Goal: Task Accomplishment & Management: Complete application form

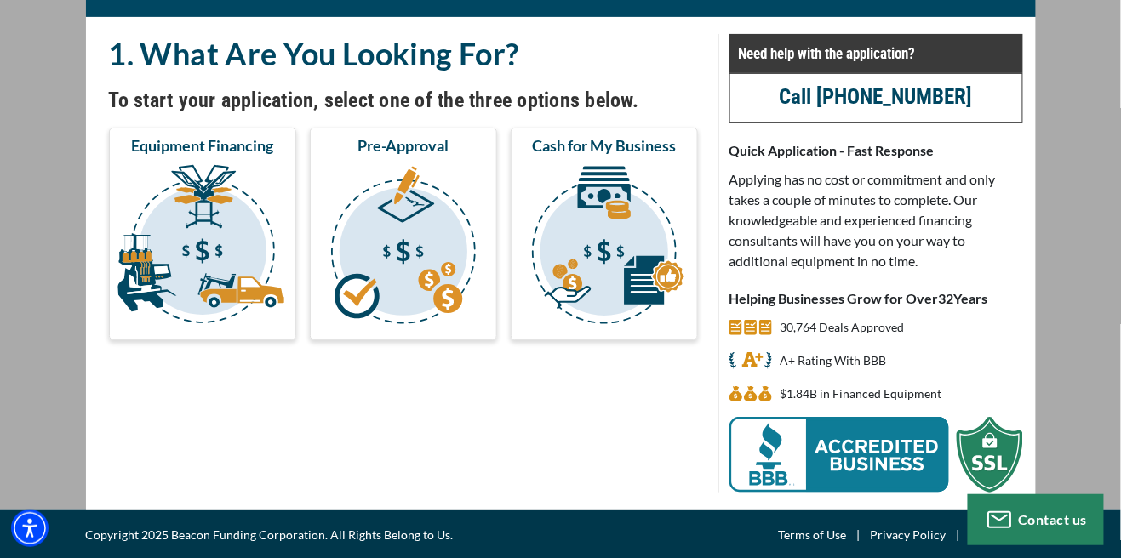
scroll to position [111, 0]
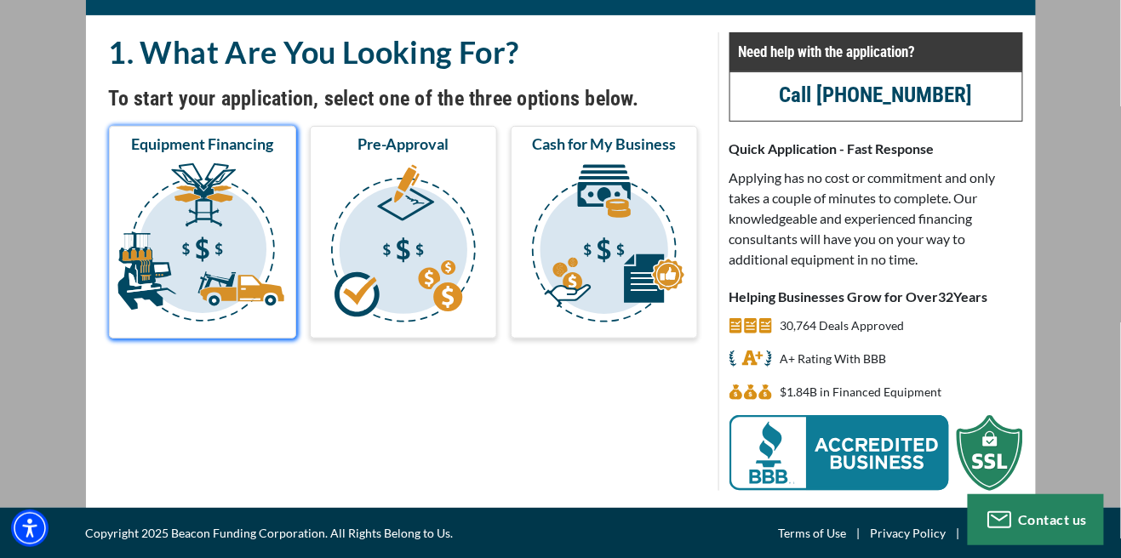
click at [231, 248] on img "submit" at bounding box center [202, 246] width 180 height 170
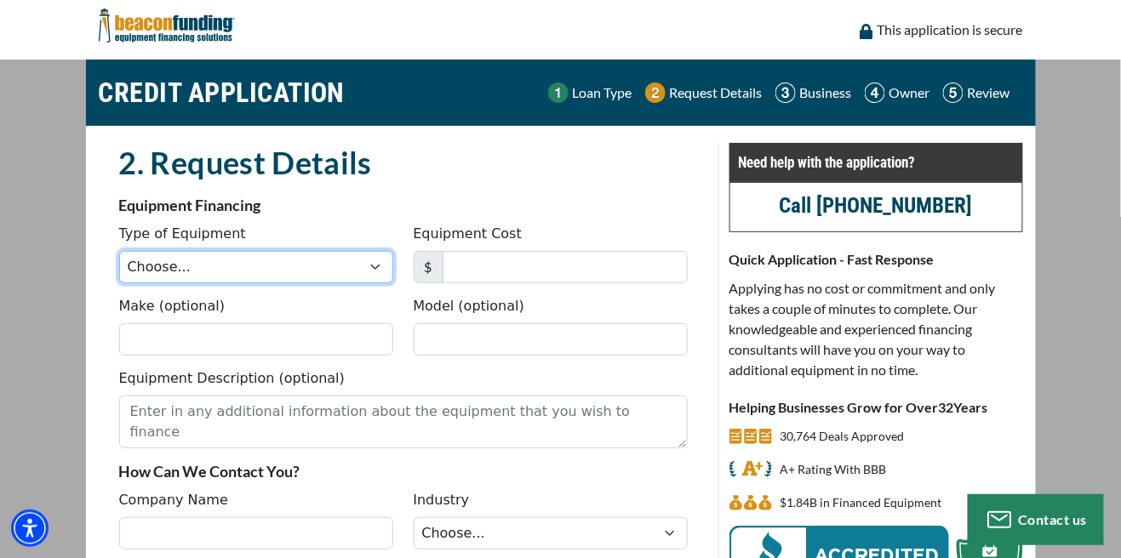
click at [368, 264] on select "Choose... Backhoe Boom/Bucket Truck Chipper Commercial Mower Crane DTG/DTF Prin…" at bounding box center [256, 267] width 274 height 32
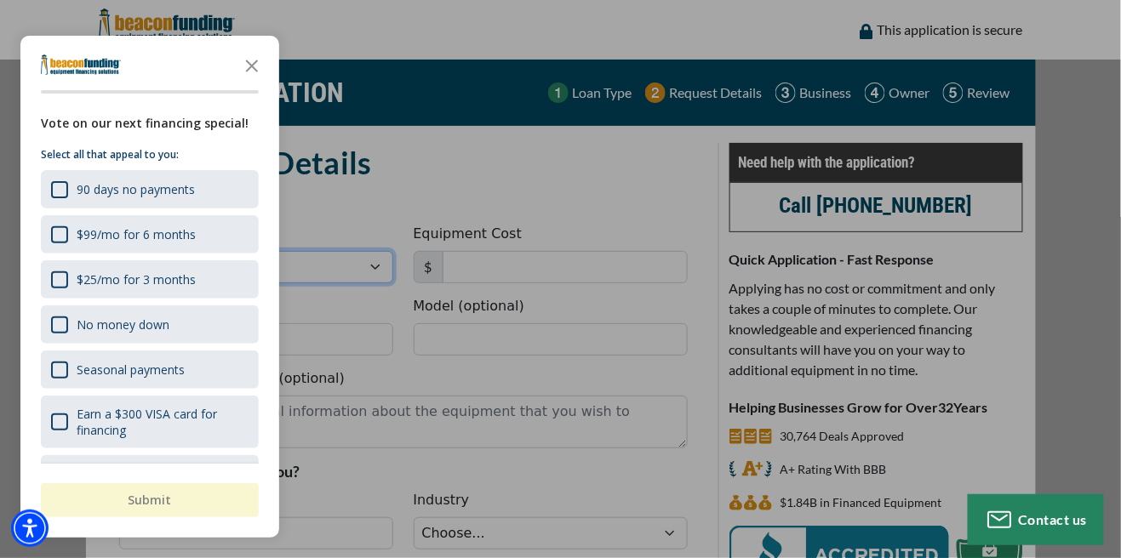
select select "17"
click at [119, 251] on select "Choose... Backhoe Boom/Bucket Truck Chipper Commercial Mower Crane DTG/DTF Prin…" at bounding box center [256, 267] width 274 height 32
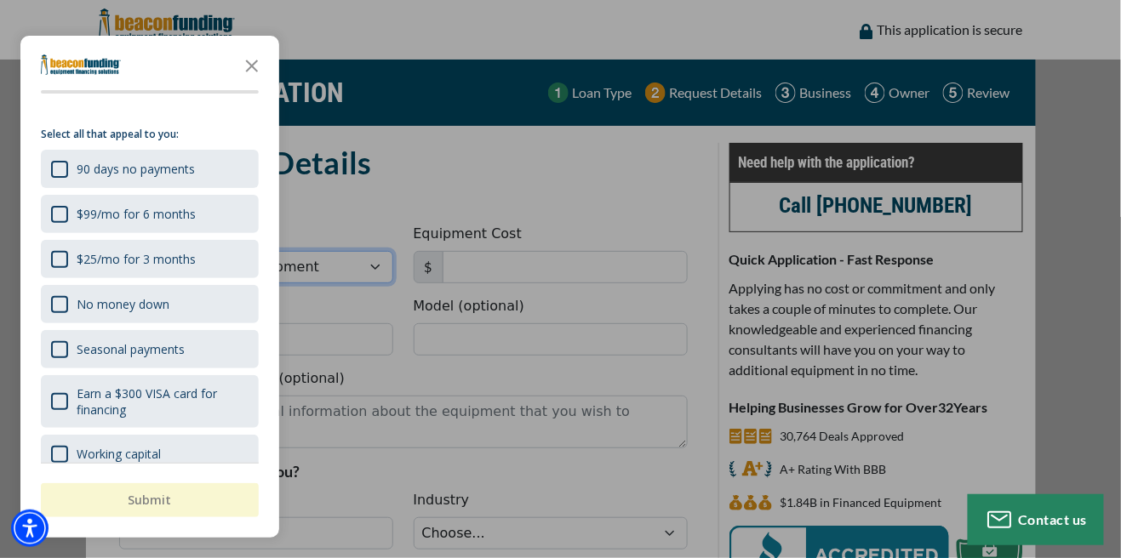
scroll to position [88, 0]
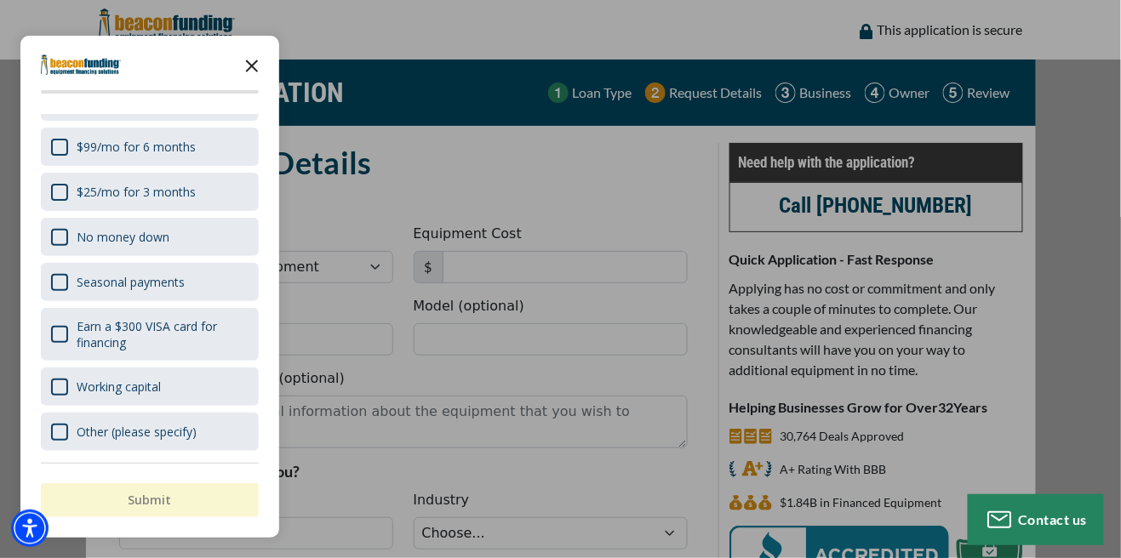
click at [252, 72] on icon "Close the survey" at bounding box center [252, 65] width 34 height 34
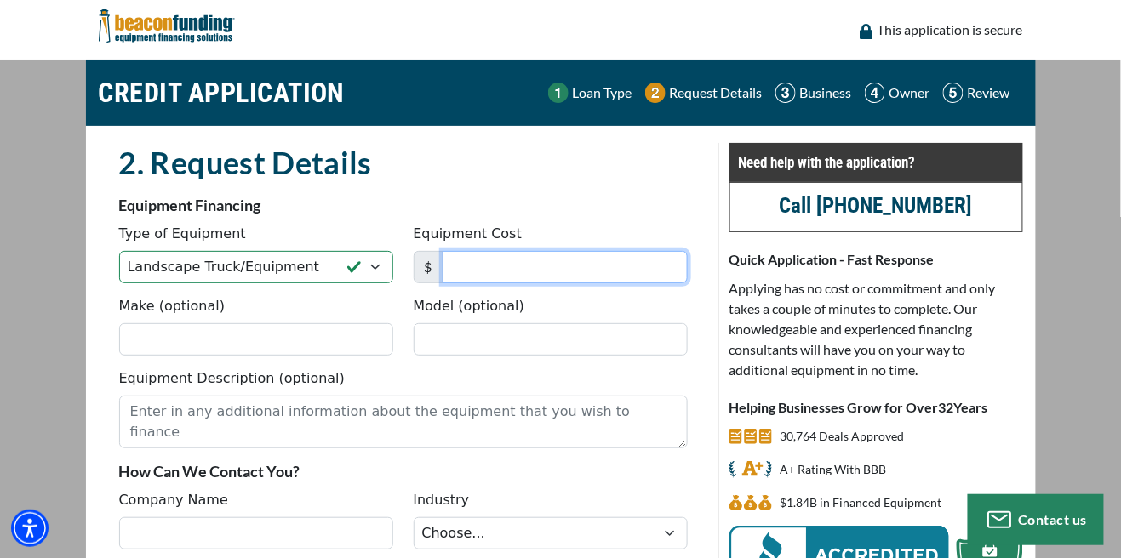
click at [625, 272] on input "Equipment Cost" at bounding box center [565, 267] width 245 height 32
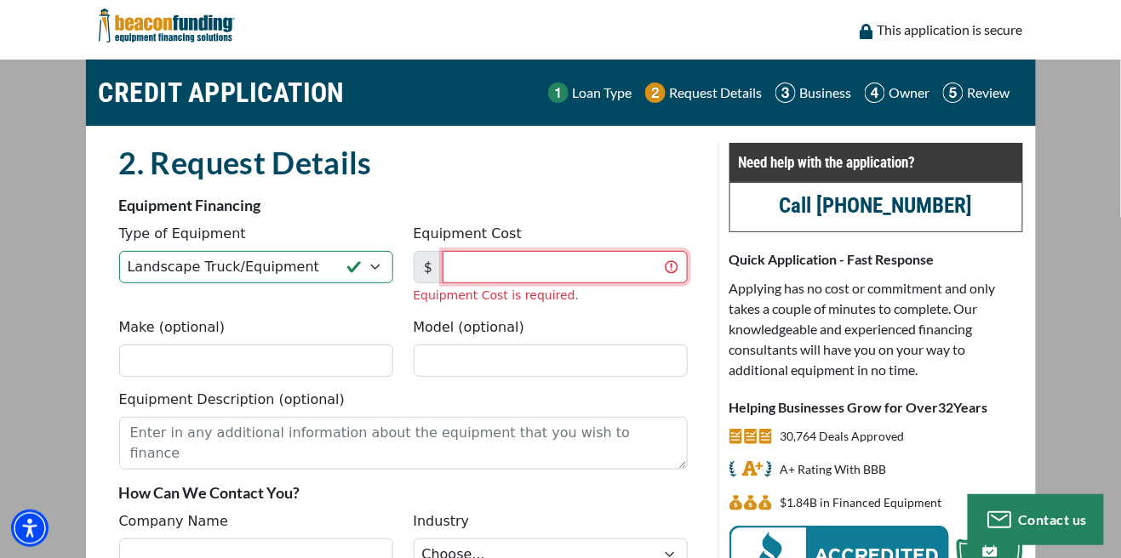
click at [576, 266] on input "Equipment Cost" at bounding box center [565, 267] width 245 height 32
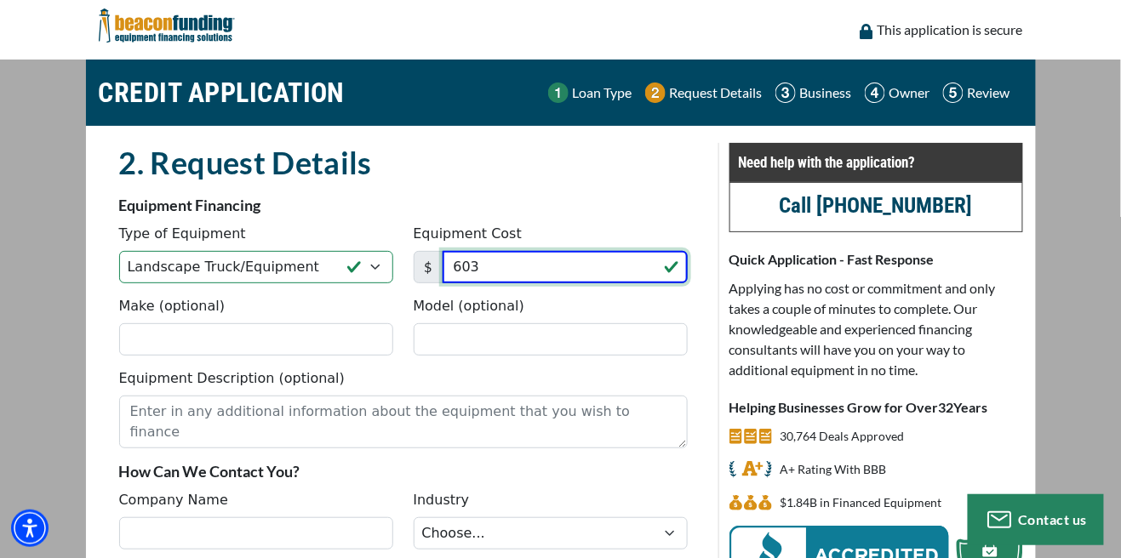
click at [551, 273] on input "603" at bounding box center [565, 267] width 245 height 32
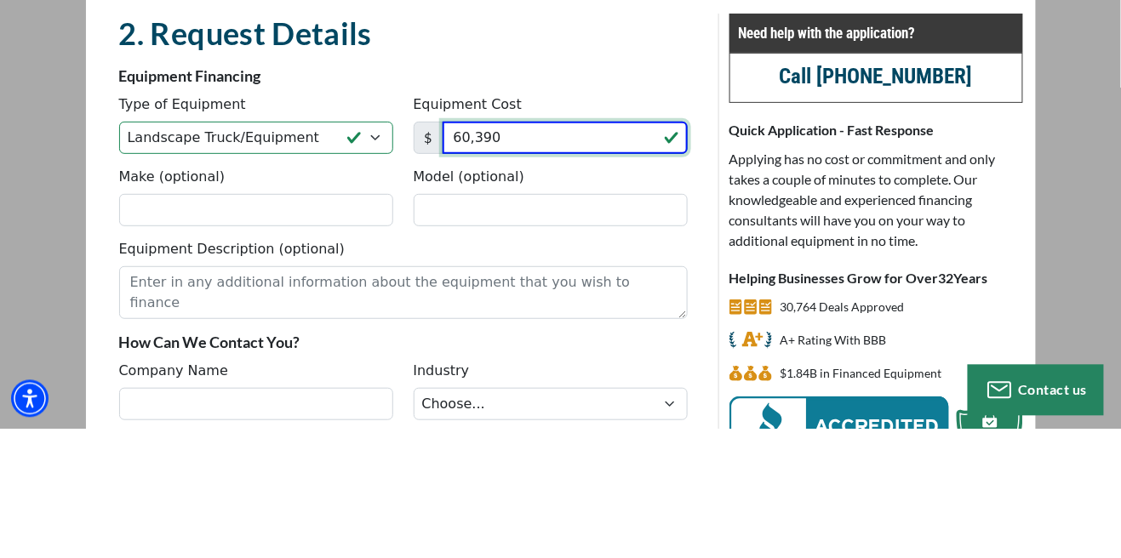
type input "60,390"
click at [633, 180] on h2 "2. Request Details" at bounding box center [403, 162] width 568 height 39
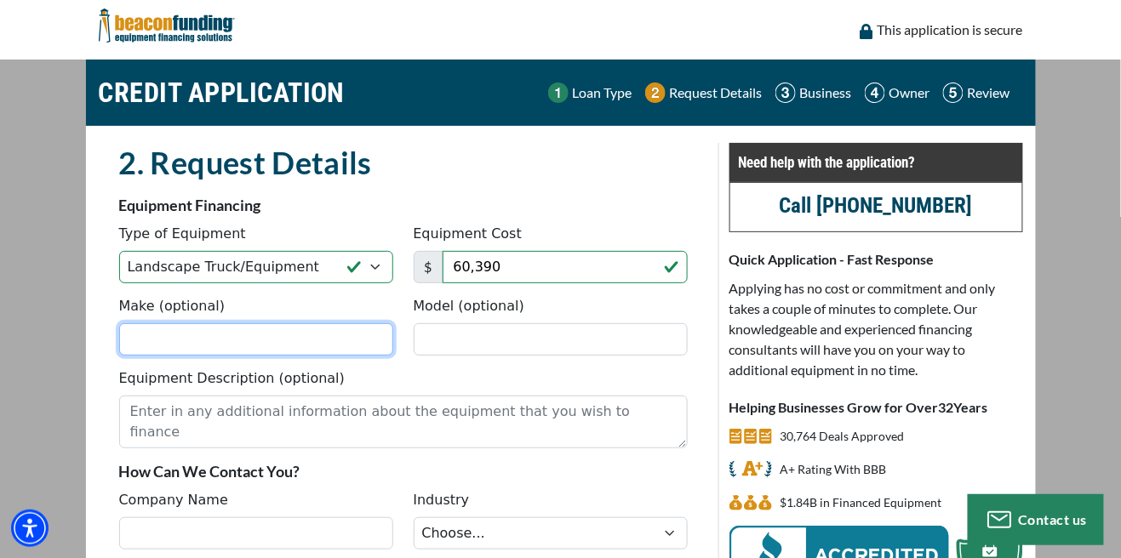
click at [182, 346] on input "Make (optional)" at bounding box center [256, 339] width 274 height 32
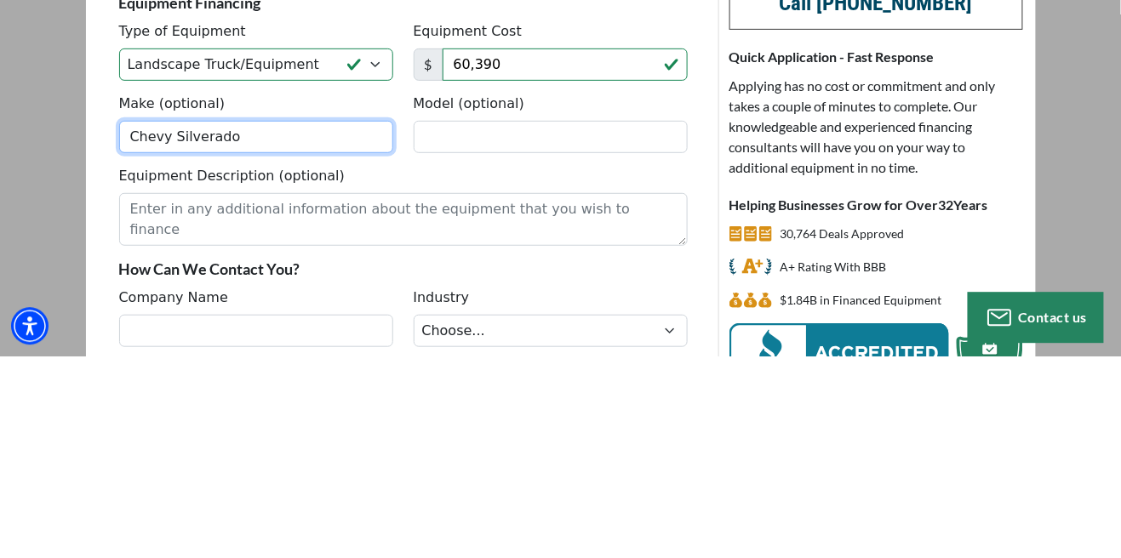
type input "Chevy Silverado"
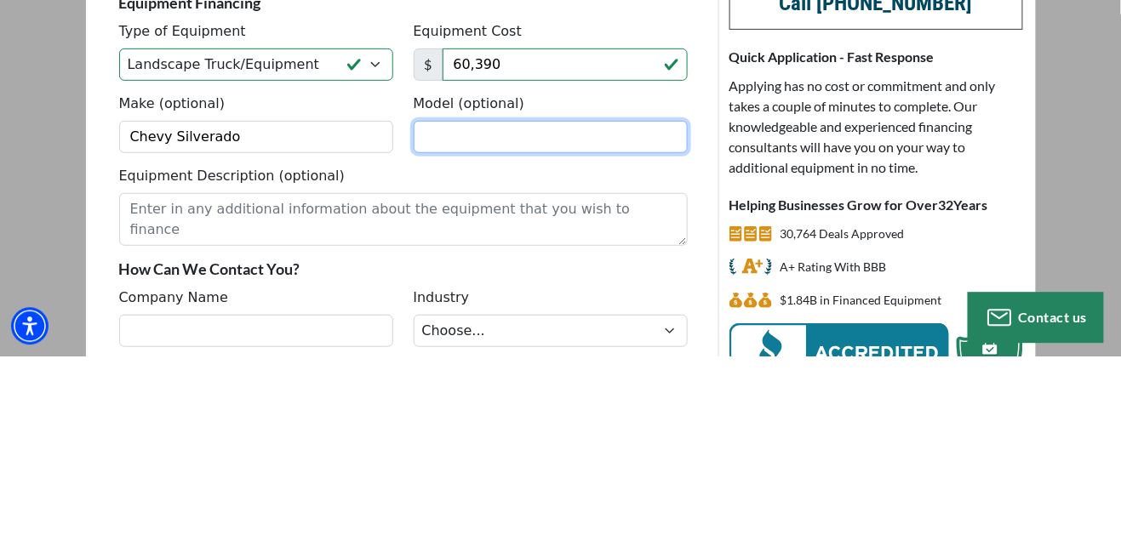
click at [467, 346] on input "Model (optional)" at bounding box center [551, 339] width 274 height 32
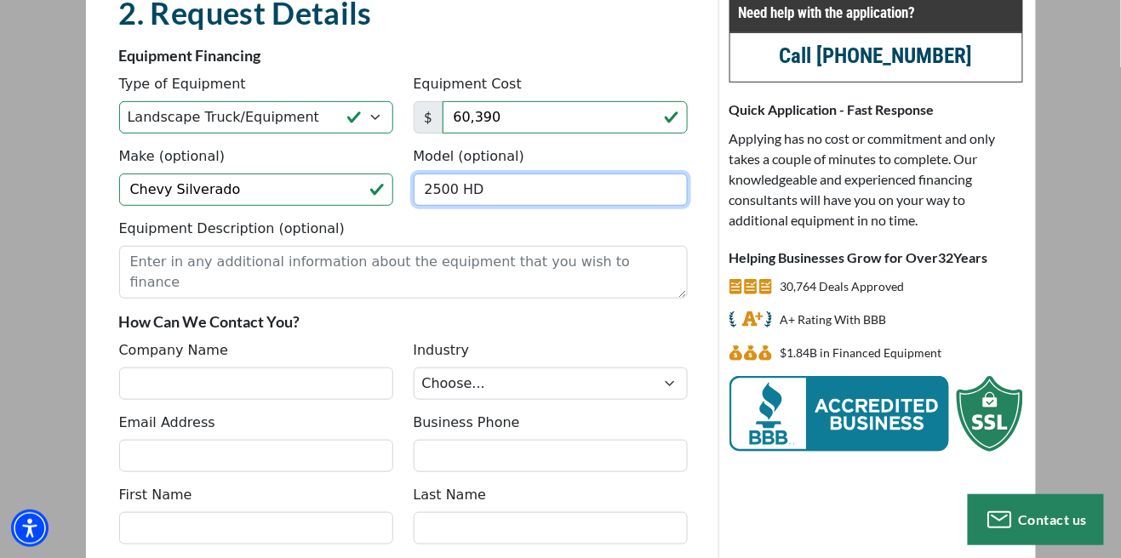
scroll to position [151, 0]
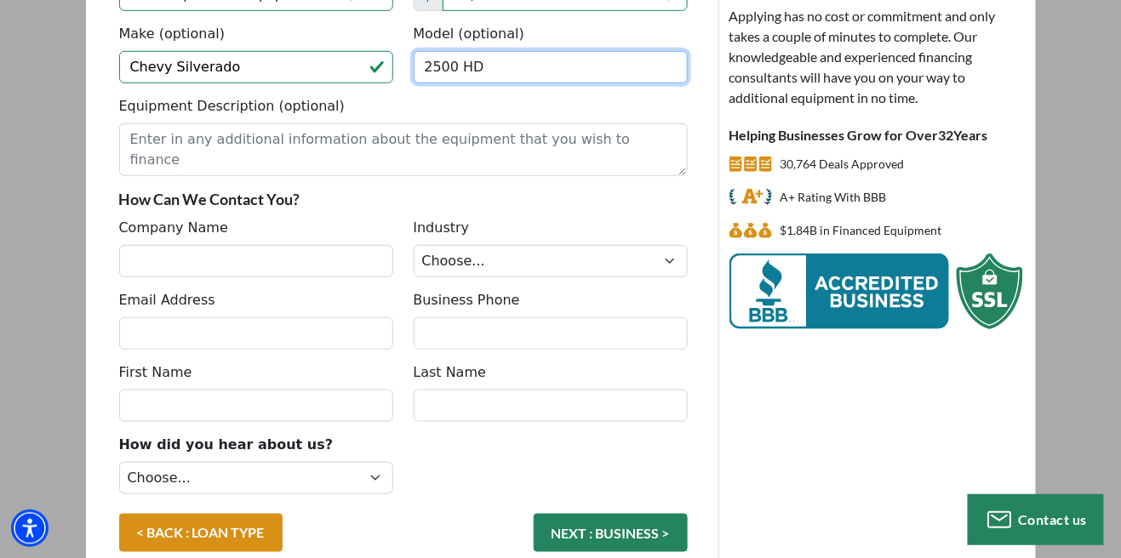
type input "2500 HD"
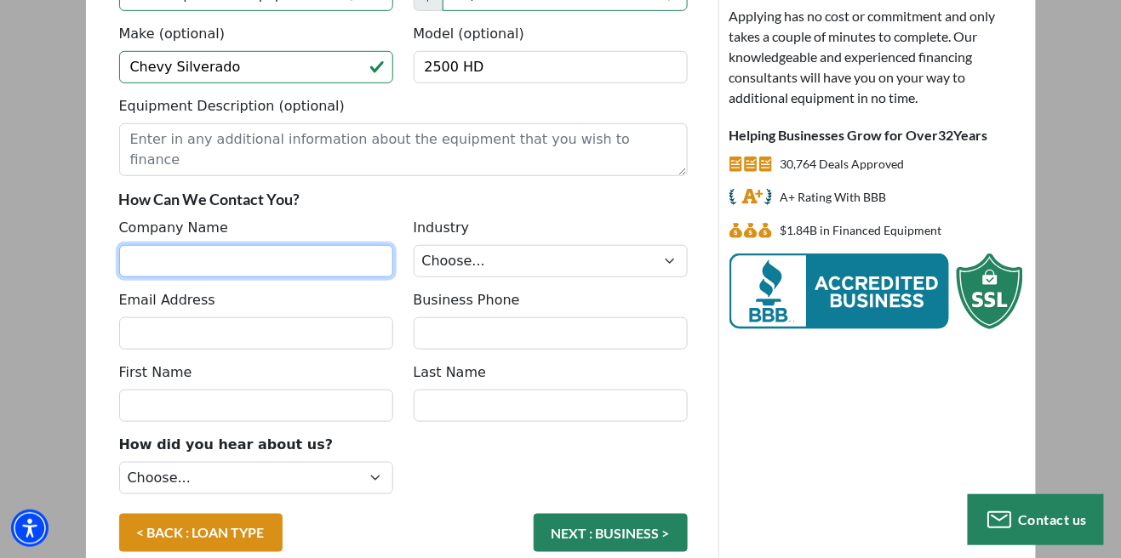
click at [166, 266] on input "Company Name" at bounding box center [256, 261] width 274 height 32
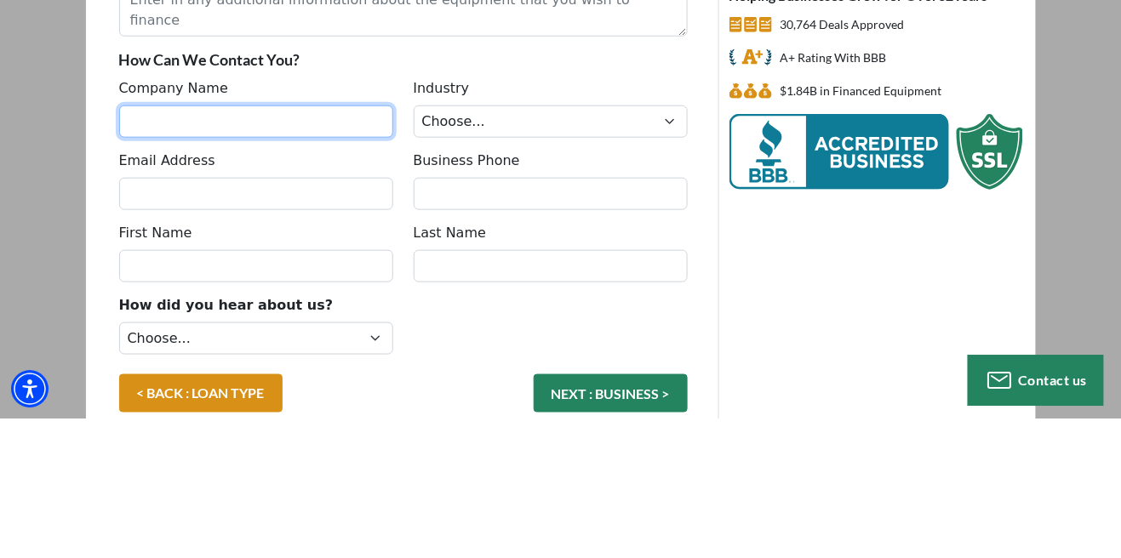
scroll to position [272, 0]
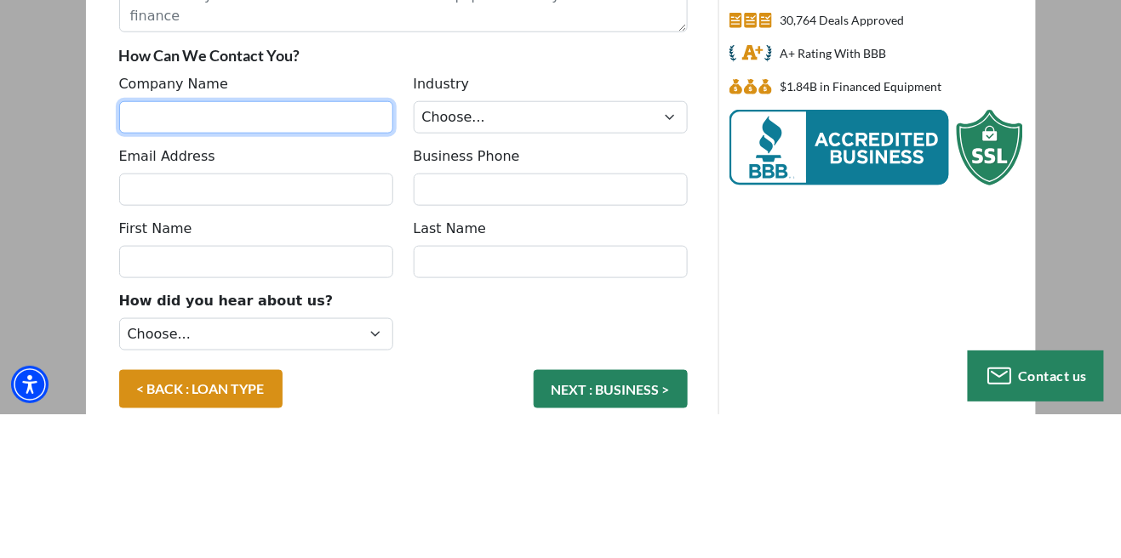
type input "Anderson Consulting group LLC"
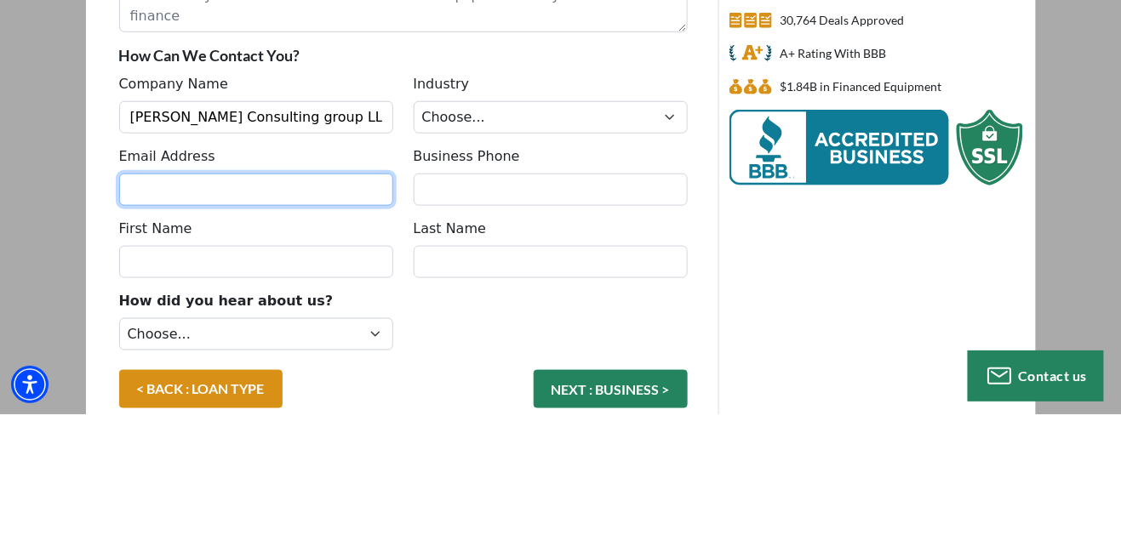
type input "Andersonconsultinggrouppllc@gmail.com"
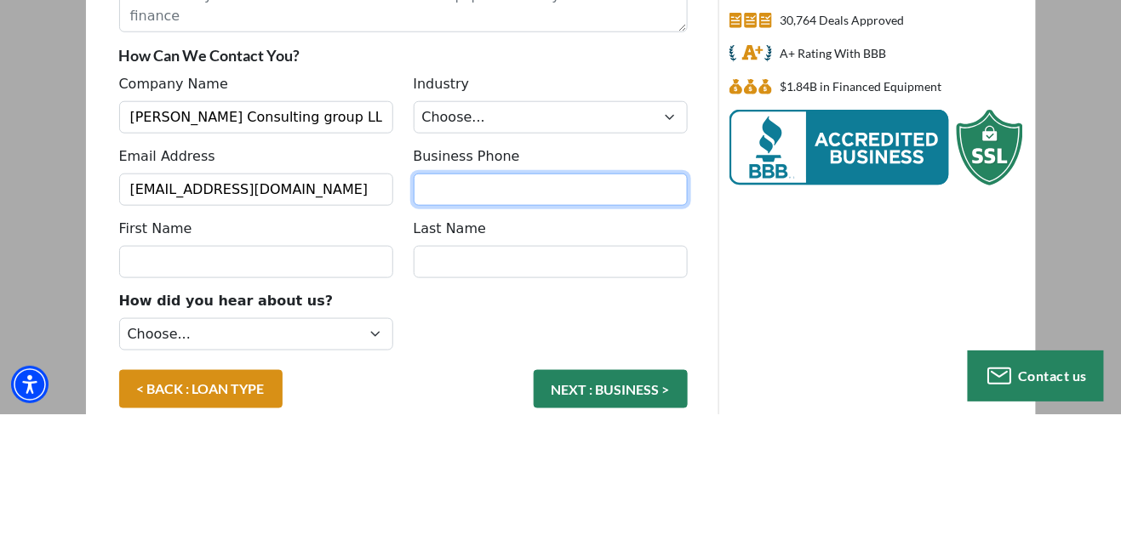
type input "6625493648"
type input "Roderick"
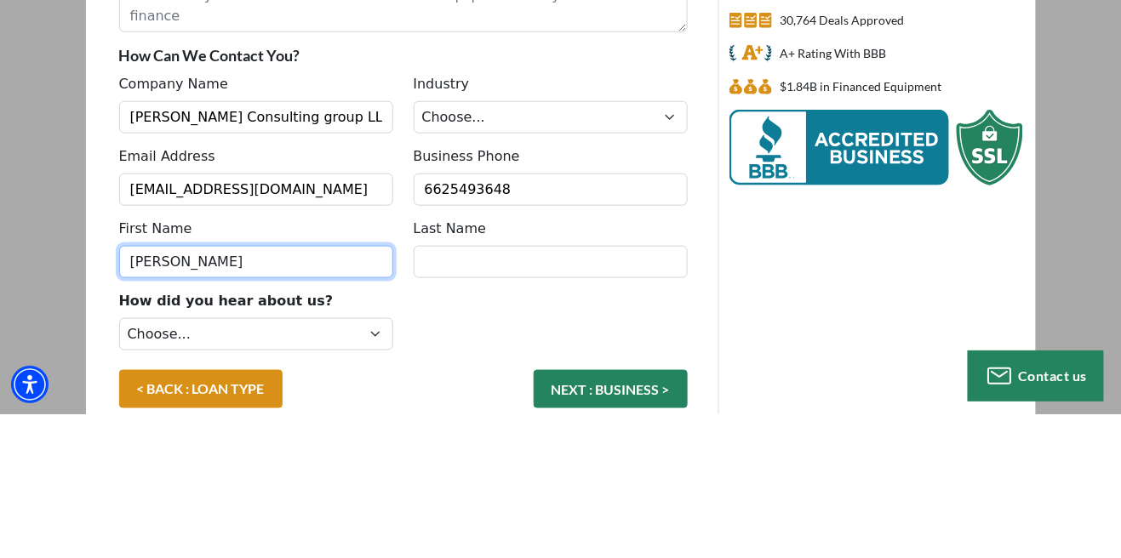
type input "Brooks"
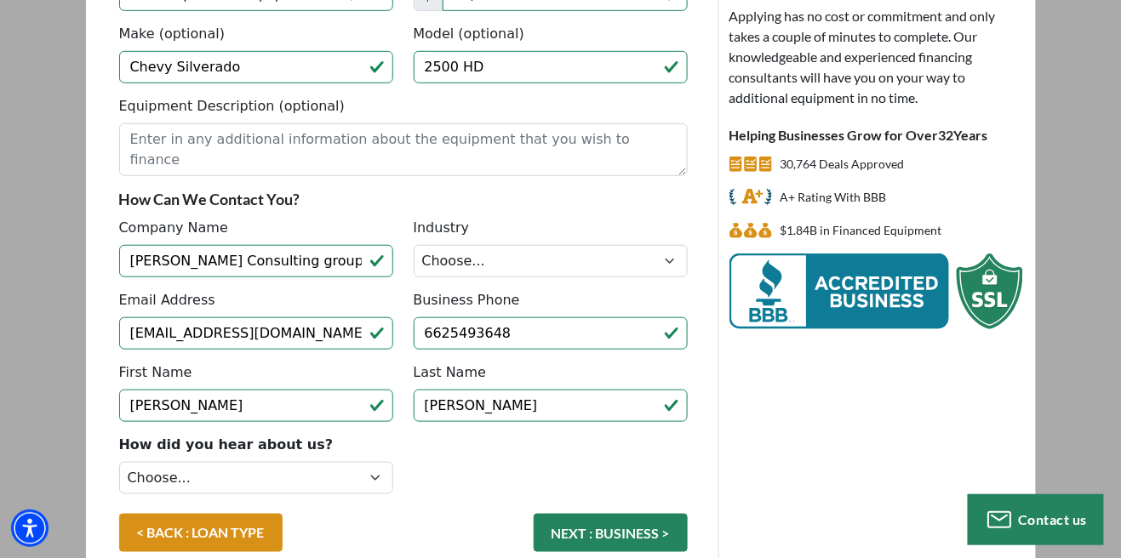
type input "(662) 549-3648"
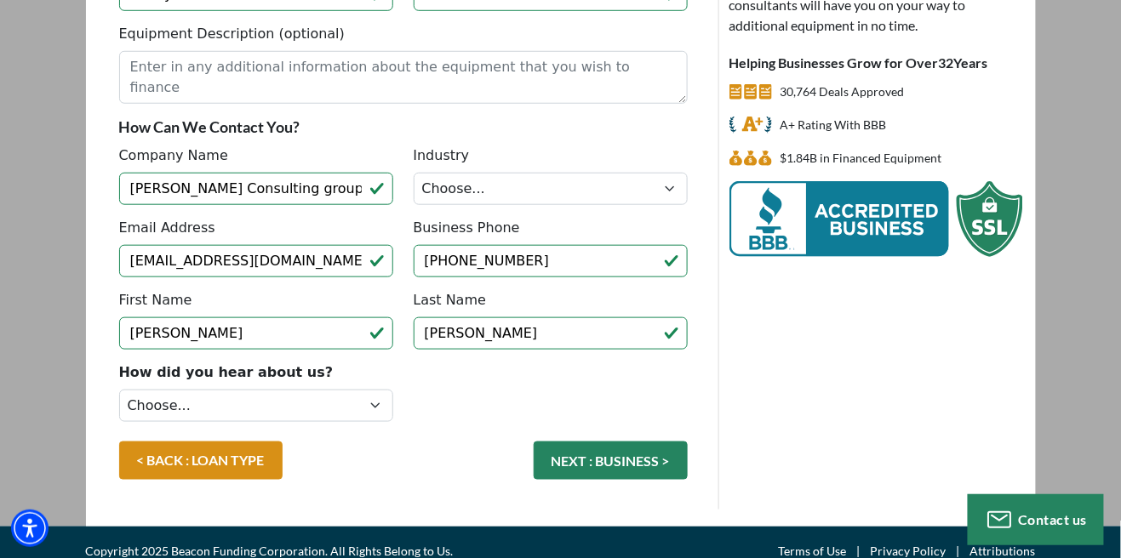
scroll to position [363, 0]
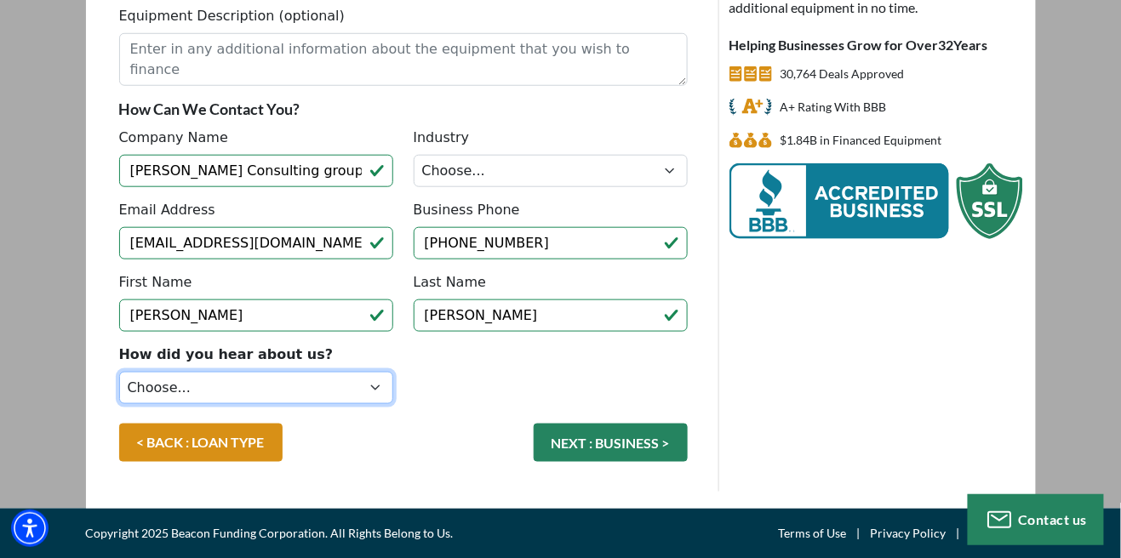
click at [147, 385] on select "Choose... Internet Search Vendor Referral Word of Mouth Client Referral Email E…" at bounding box center [256, 388] width 274 height 32
select select "5"
click at [119, 372] on select "Choose... Internet Search Vendor Referral Word of Mouth Client Referral Email E…" at bounding box center [256, 388] width 274 height 32
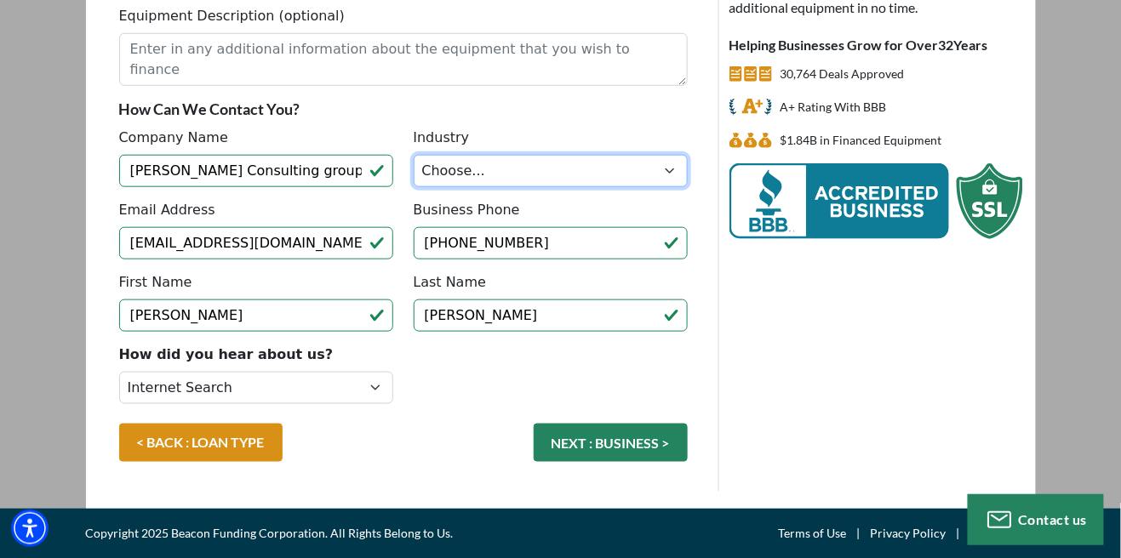
click at [663, 170] on select "Choose... Towing Landscape/Hardscape Decorated Apparel Septic Light Constructio…" at bounding box center [551, 171] width 274 height 32
select select "6"
click at [414, 155] on select "Choose... Towing Landscape/Hardscape Decorated Apparel Septic Light Constructio…" at bounding box center [551, 171] width 274 height 32
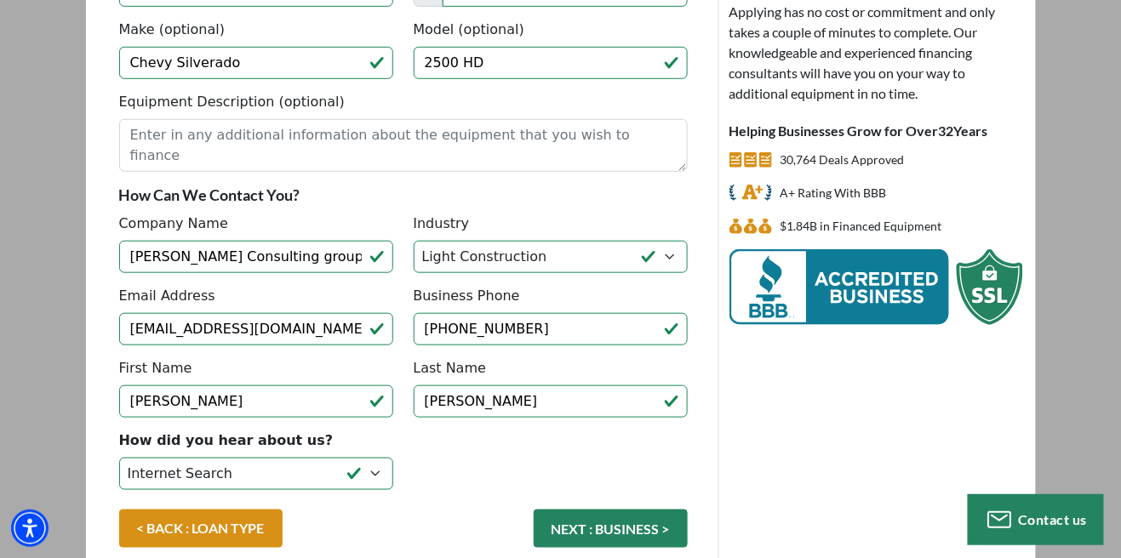
scroll to position [272, 0]
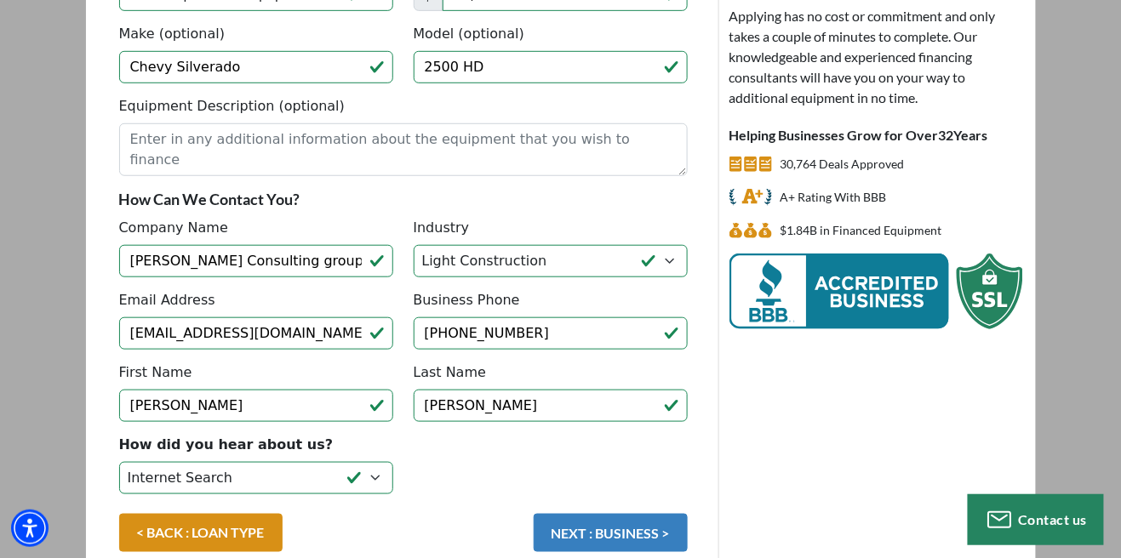
click at [648, 534] on button "NEXT : BUSINESS >" at bounding box center [611, 533] width 154 height 38
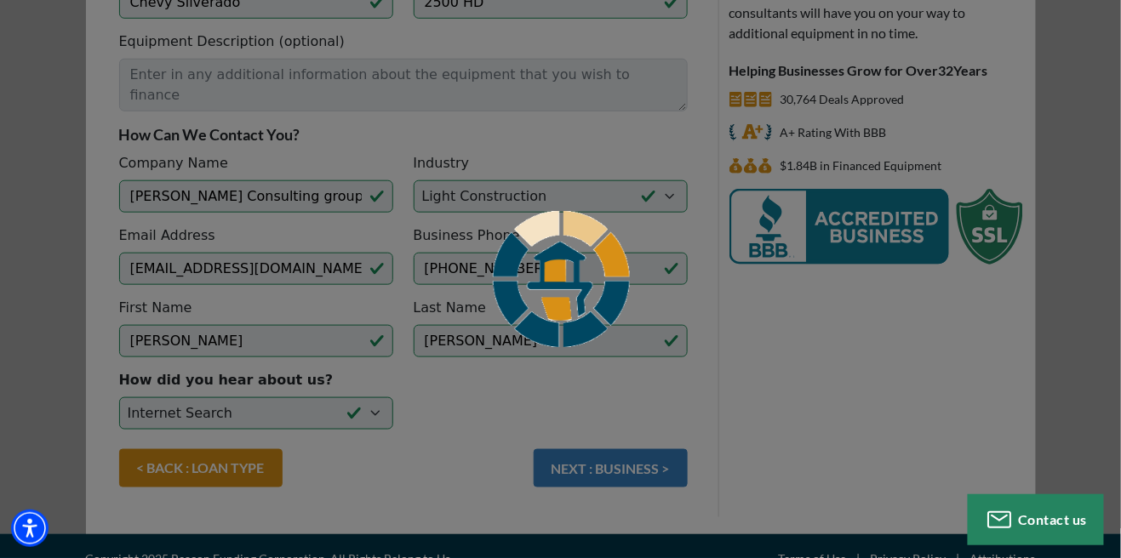
scroll to position [354, 0]
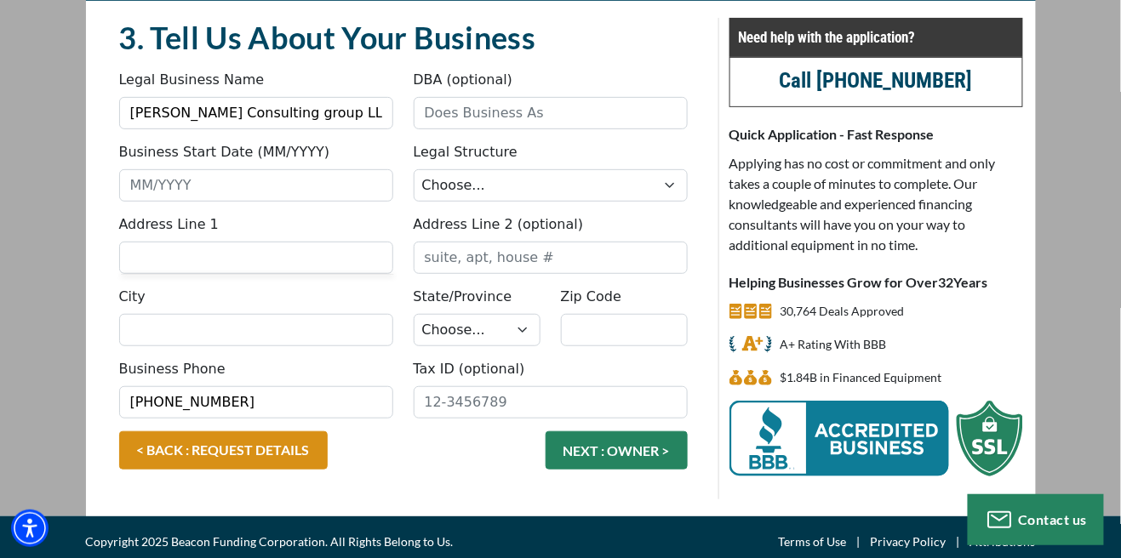
scroll to position [128, 0]
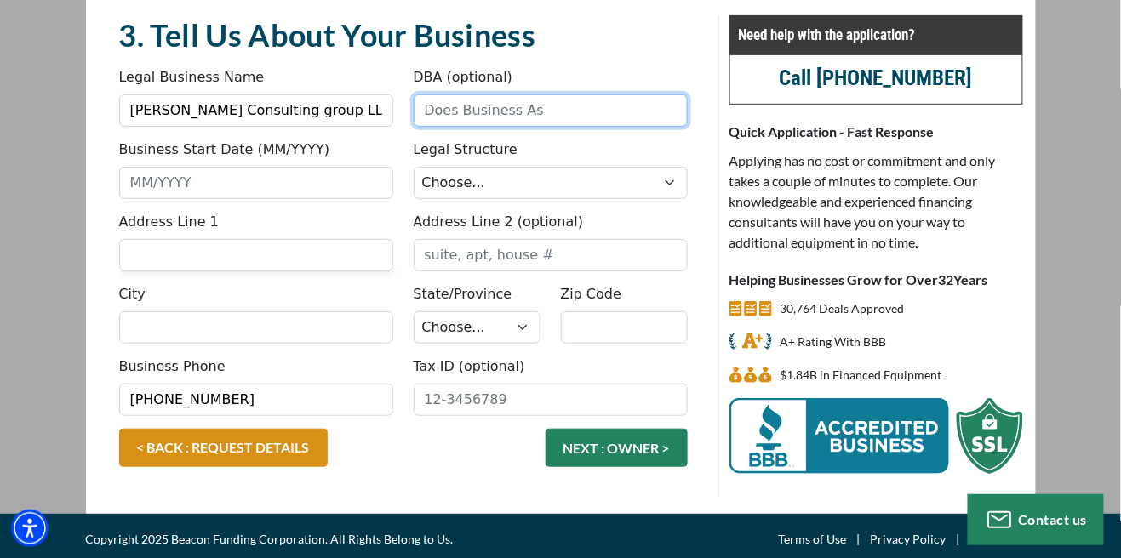
click at [621, 117] on input "DBA (optional)" at bounding box center [551, 110] width 274 height 32
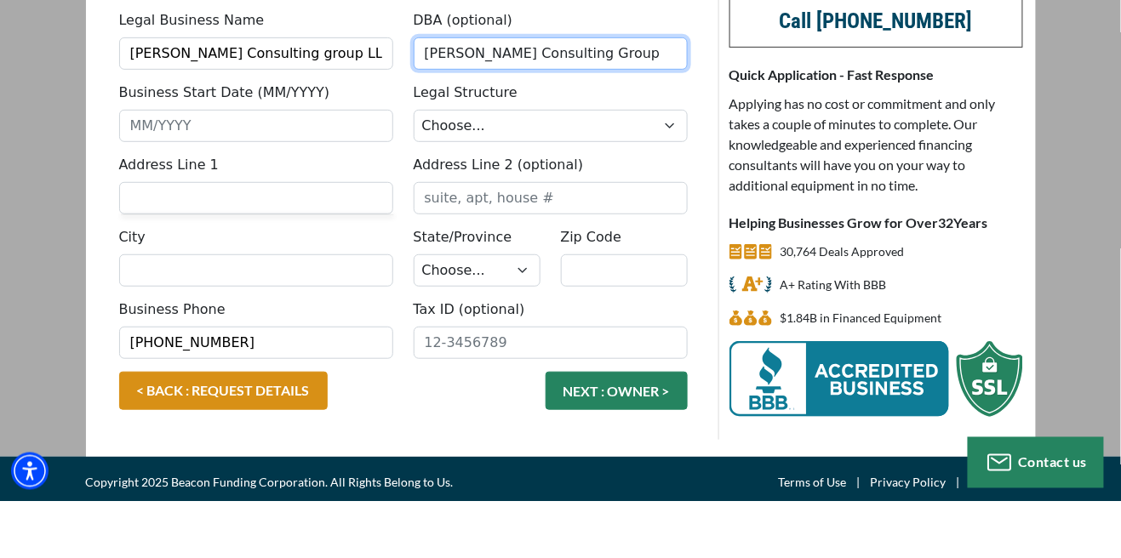
type input "Anderson Consulting Group"
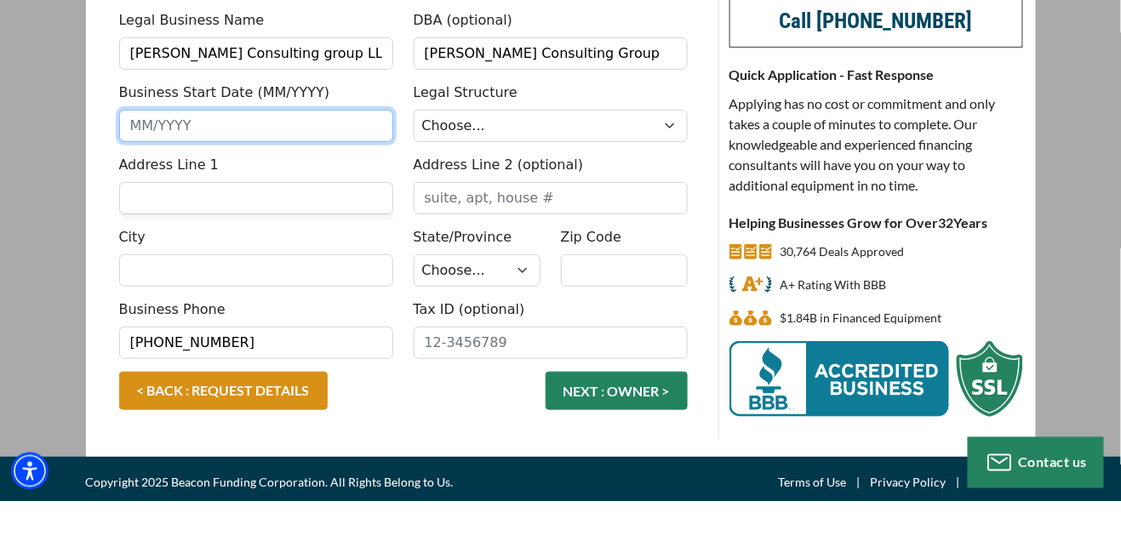
click at [138, 188] on input "Business Start Date (MM/YYYY)" at bounding box center [256, 183] width 274 height 32
type input "04/2025"
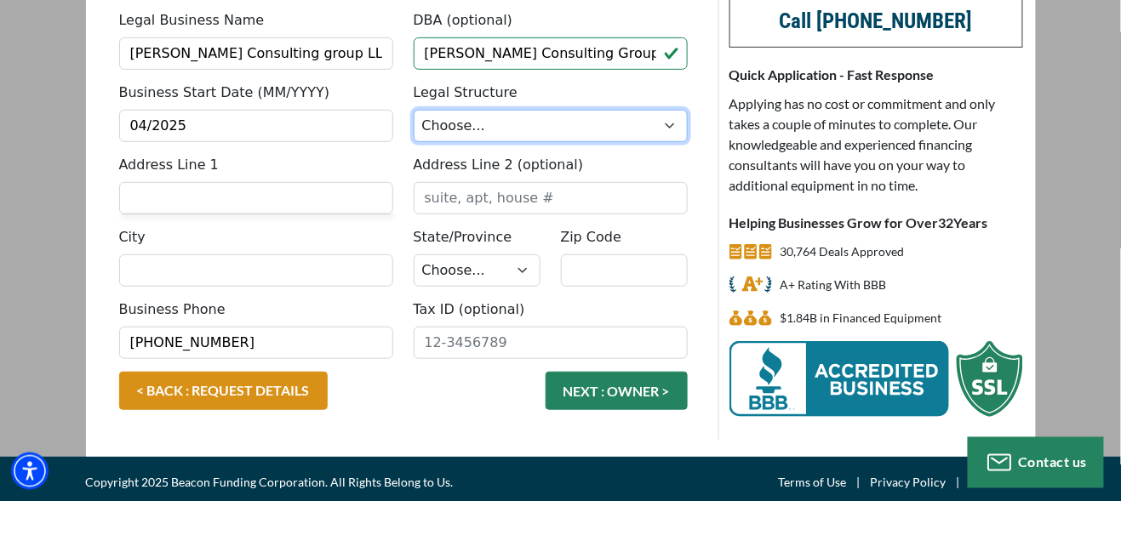
click at [650, 184] on select "Choose... Corporation LLC LLP Municipality Non-Profit Partnership Proprietorship" at bounding box center [551, 183] width 274 height 32
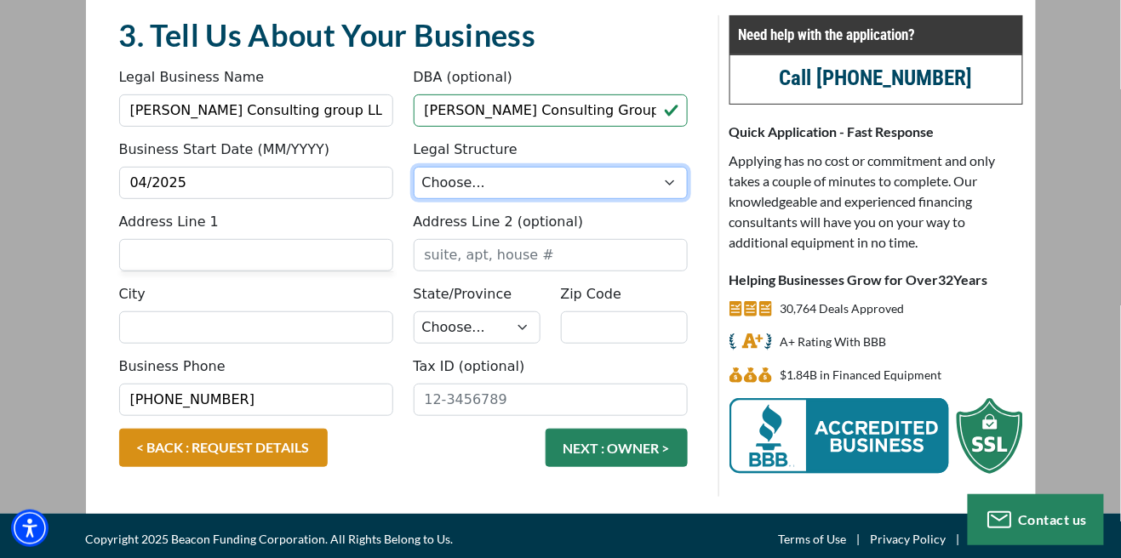
select select "2"
click at [414, 167] on select "Choose... Corporation LLC LLP Municipality Non-Profit Partnership Proprietorship" at bounding box center [551, 183] width 274 height 32
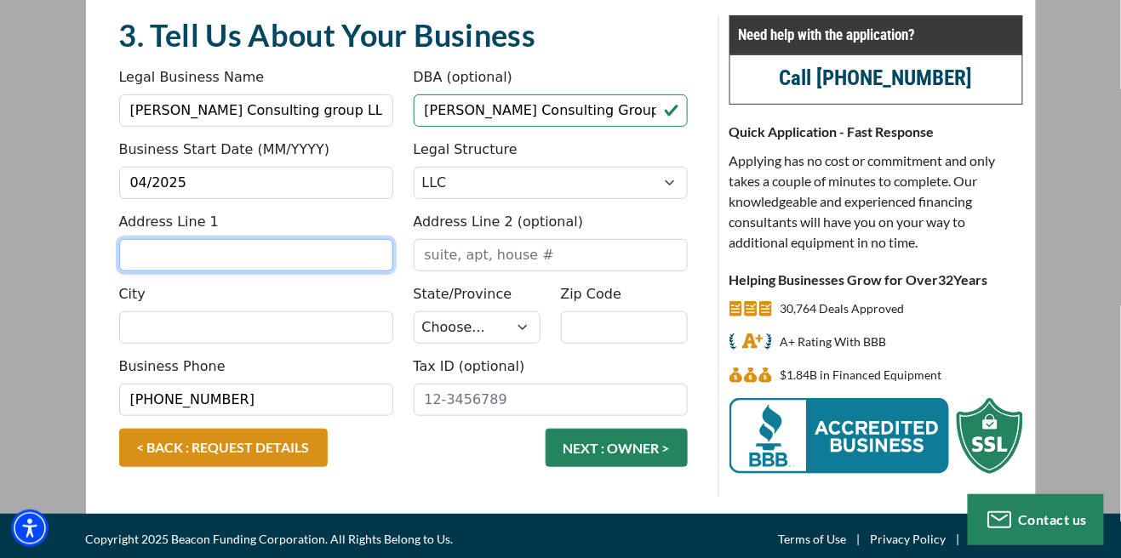
click at [153, 263] on input "Address Line 1" at bounding box center [256, 255] width 274 height 32
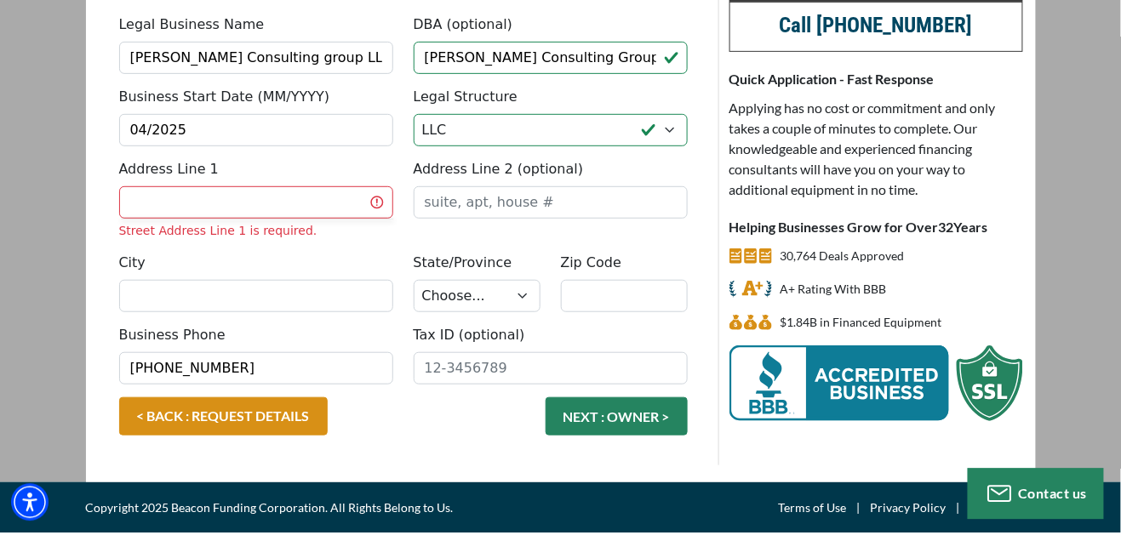
scroll to position [155, 0]
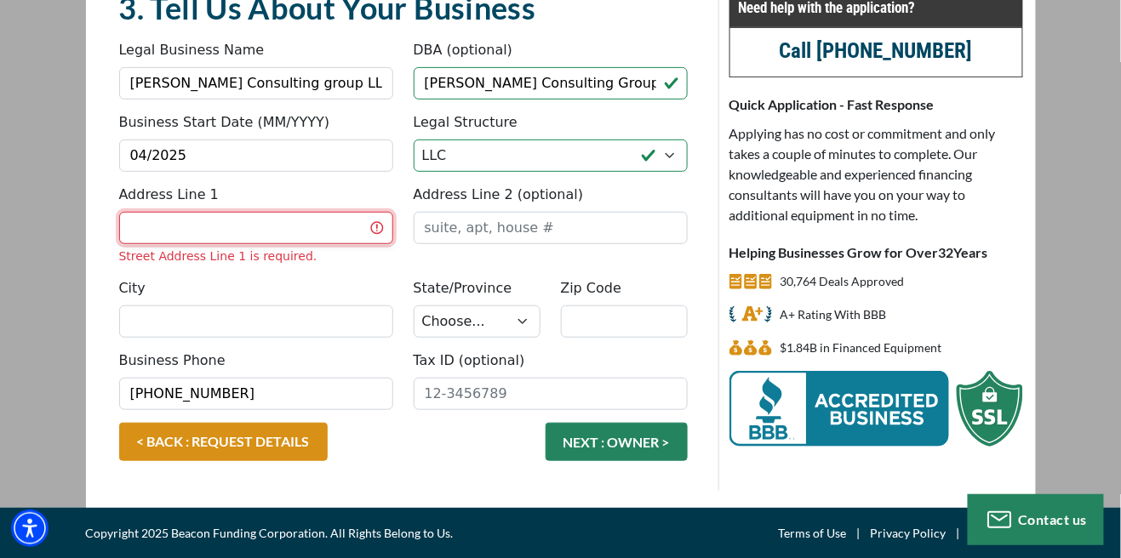
click at [143, 223] on input "Address Line 1" at bounding box center [256, 228] width 274 height 32
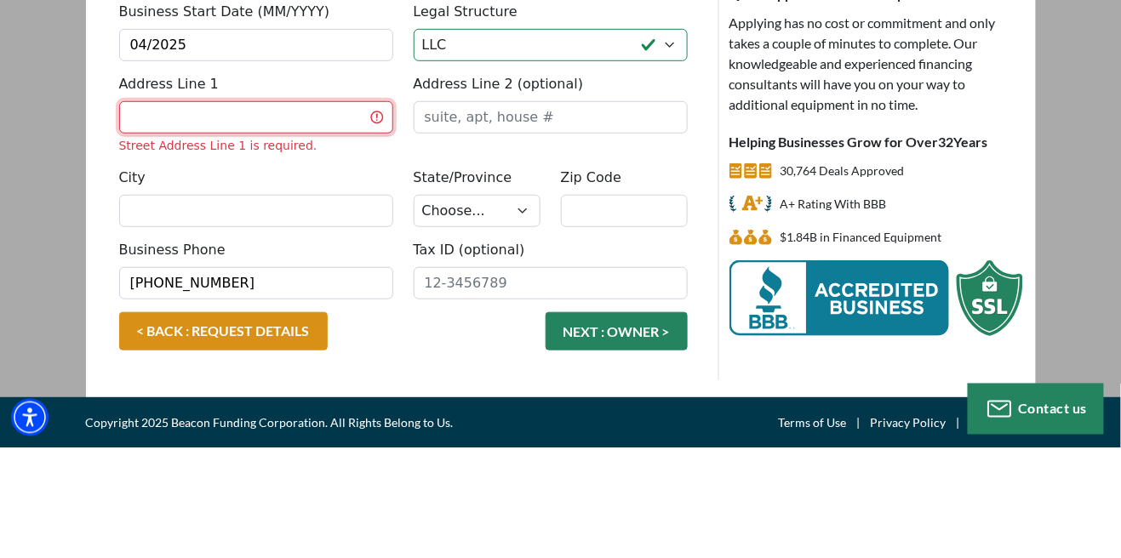
type input "176 W HALF MILE ST Apt 2"
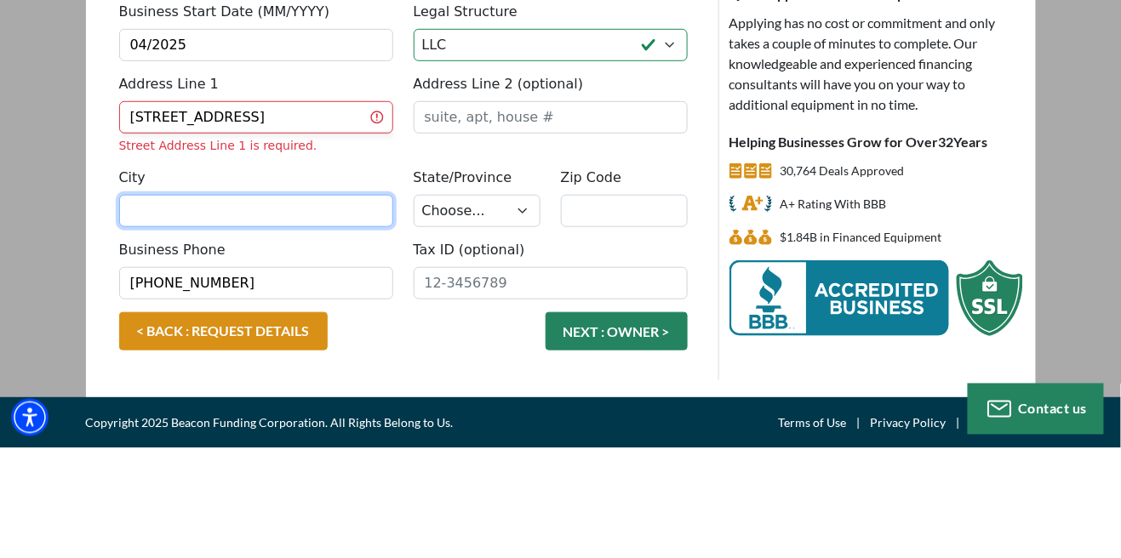
type input "West point"
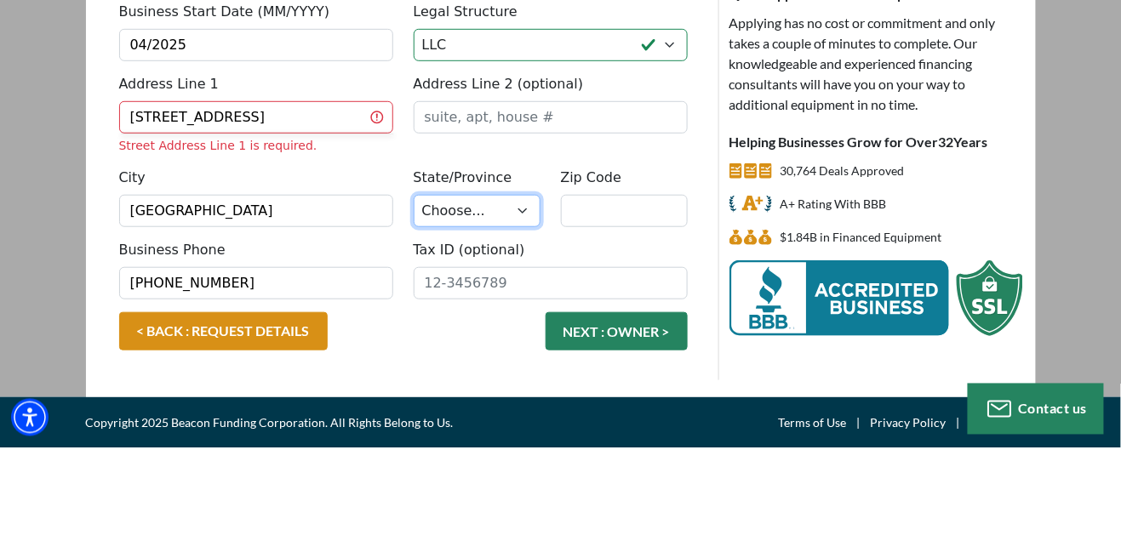
select select "26"
type input "39773"
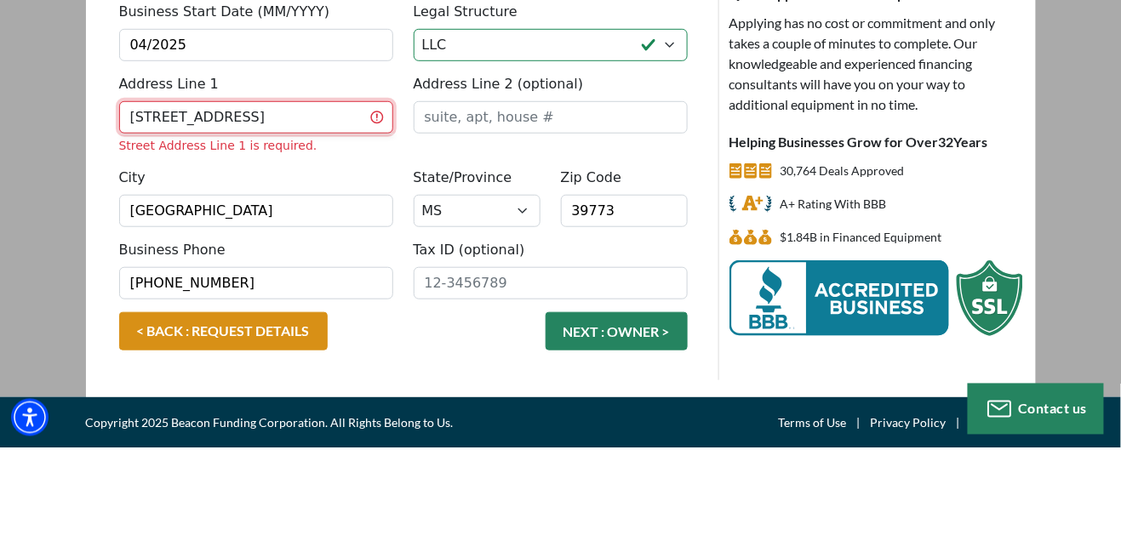
scroll to position [134, 0]
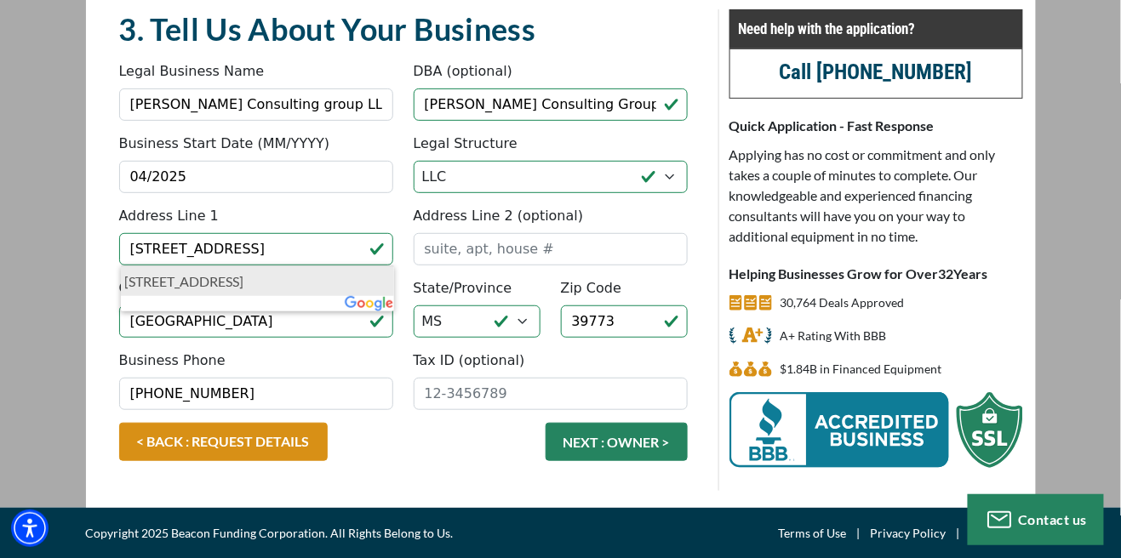
click at [140, 279] on p "176 W Half Mile St apt 2, West Point, MS, USA" at bounding box center [258, 281] width 266 height 20
type input "176 West Half Mile Street"
type input "apt 2"
type input "West Point"
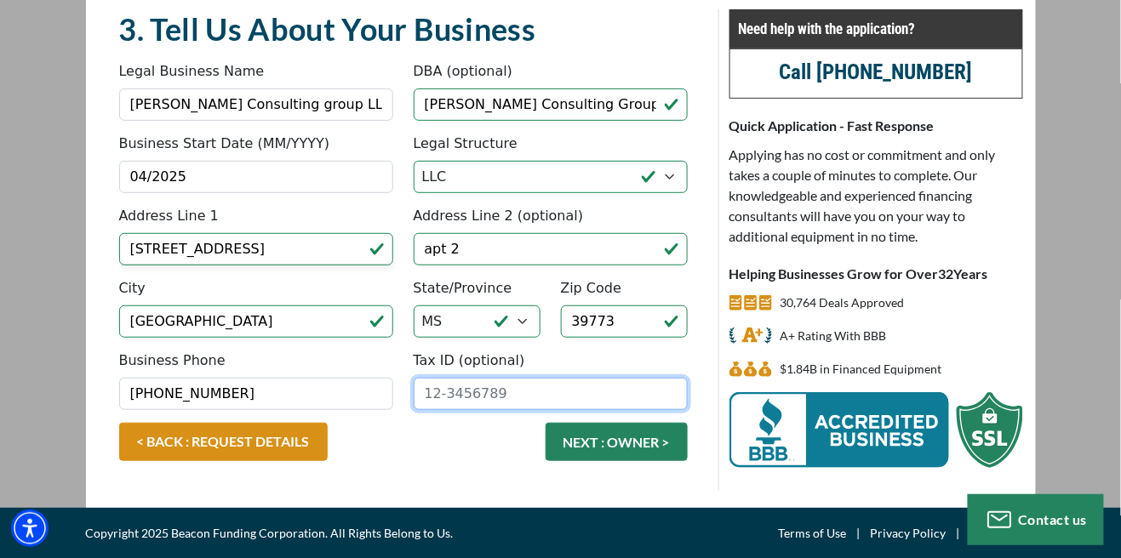
click at [564, 401] on input "Tax ID (optional)" at bounding box center [551, 394] width 274 height 32
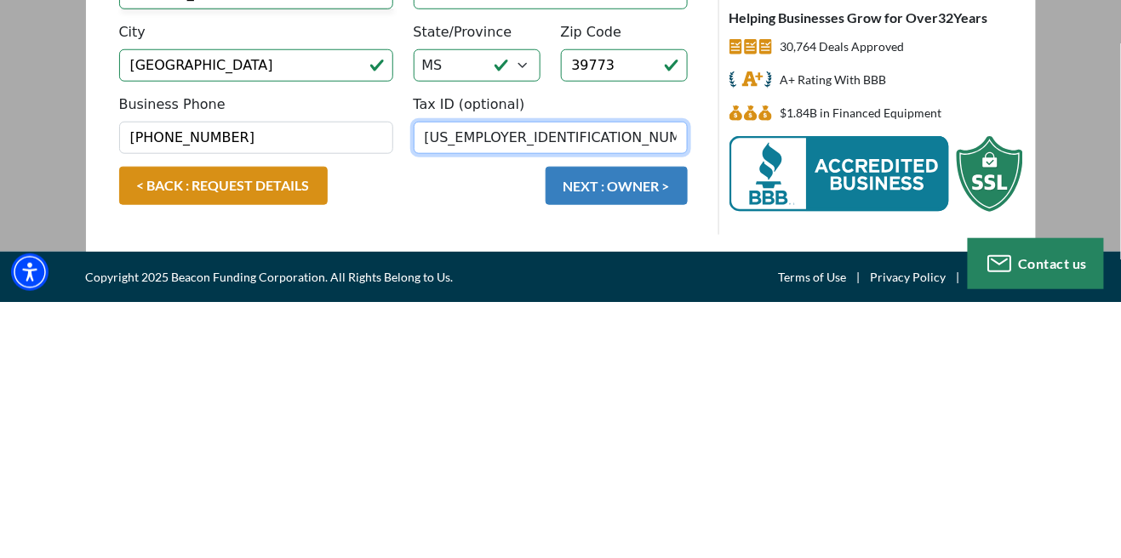
type input "39-2280603"
click at [653, 446] on button "NEXT : OWNER >" at bounding box center [616, 442] width 142 height 38
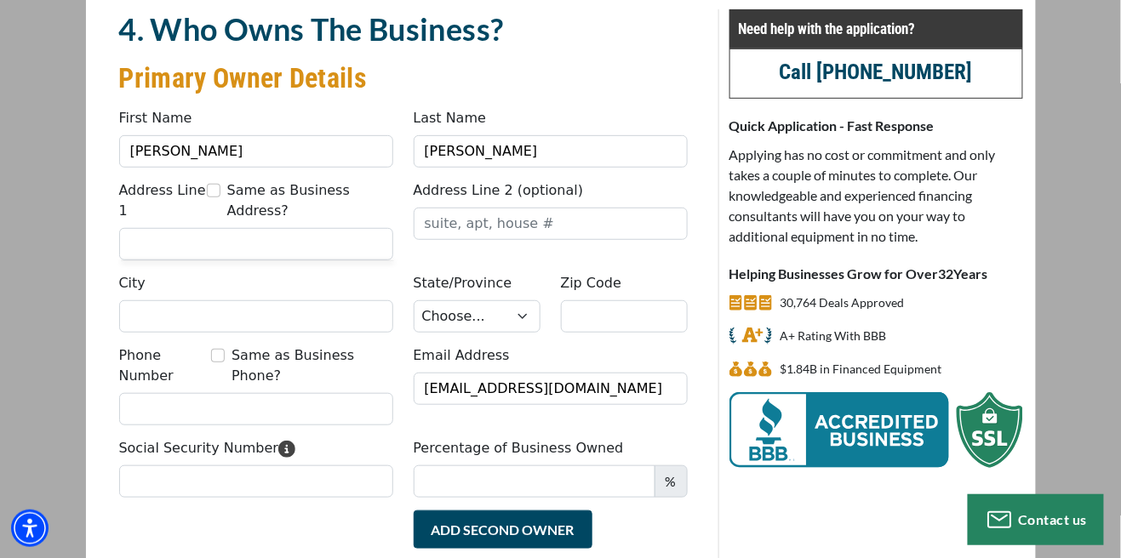
scroll to position [144, 0]
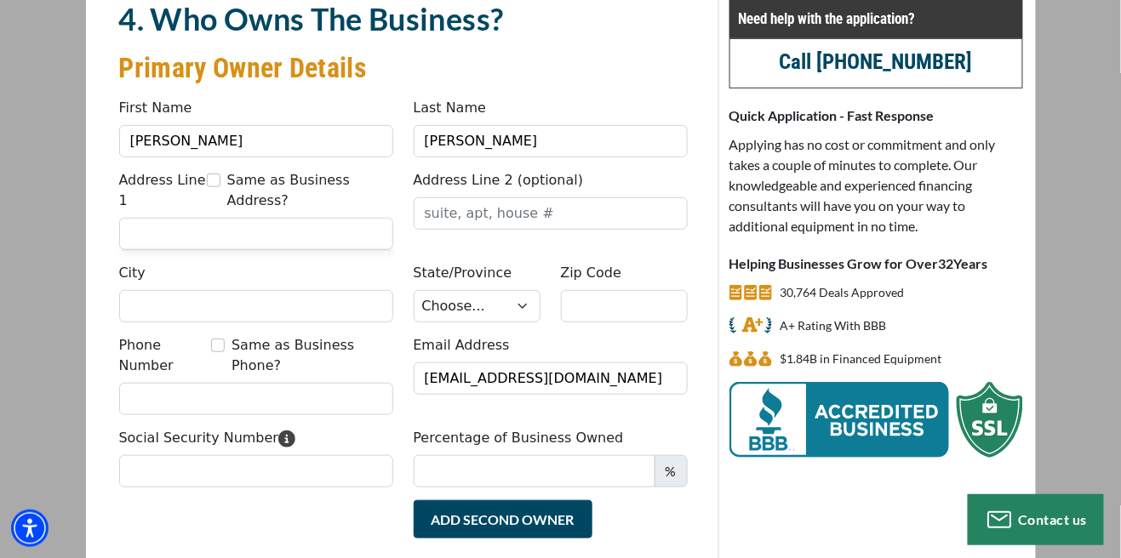
click at [230, 181] on label "Same as Business Address?" at bounding box center [310, 190] width 166 height 41
click at [220, 181] on input "Same as Business Address?" at bounding box center [214, 181] width 14 height 14
checkbox input "true"
type input "176 West Half Mile Street"
type input "apt 2"
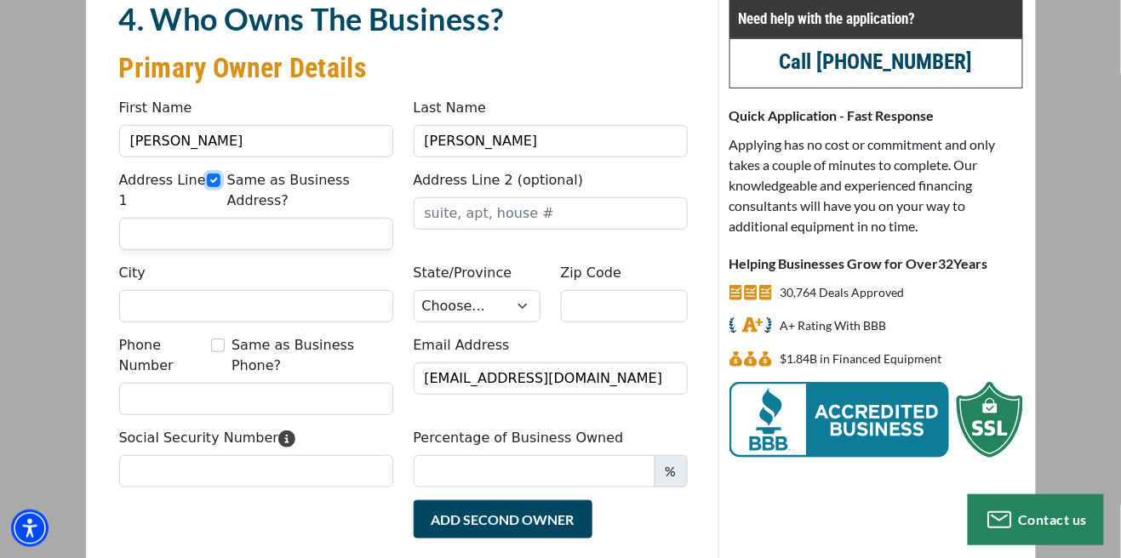
type input "West Point"
select select "26"
type input "39773"
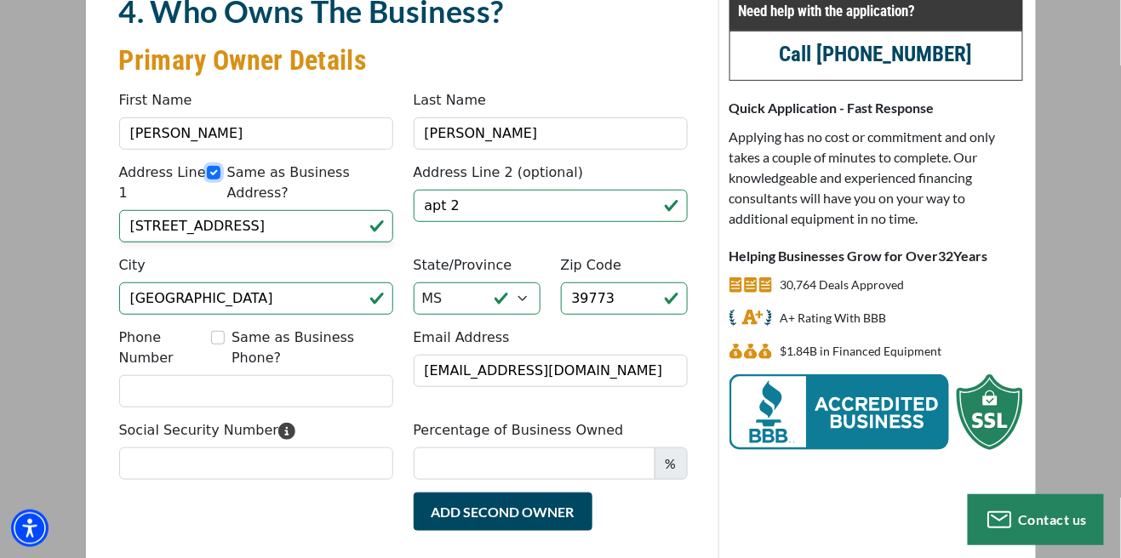
scroll to position [154, 0]
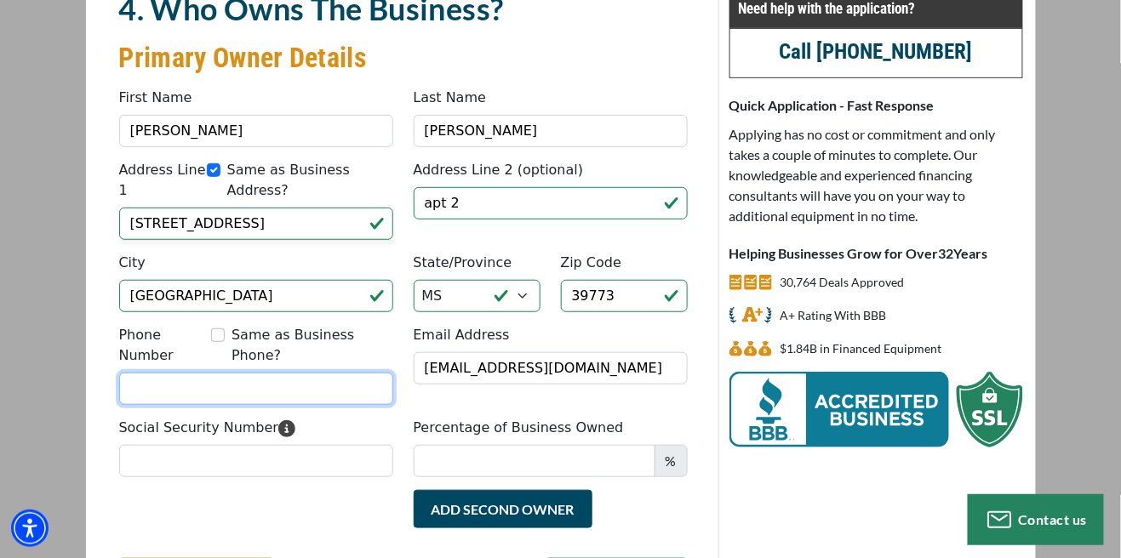
click at [146, 373] on input "Phone Number" at bounding box center [256, 389] width 274 height 32
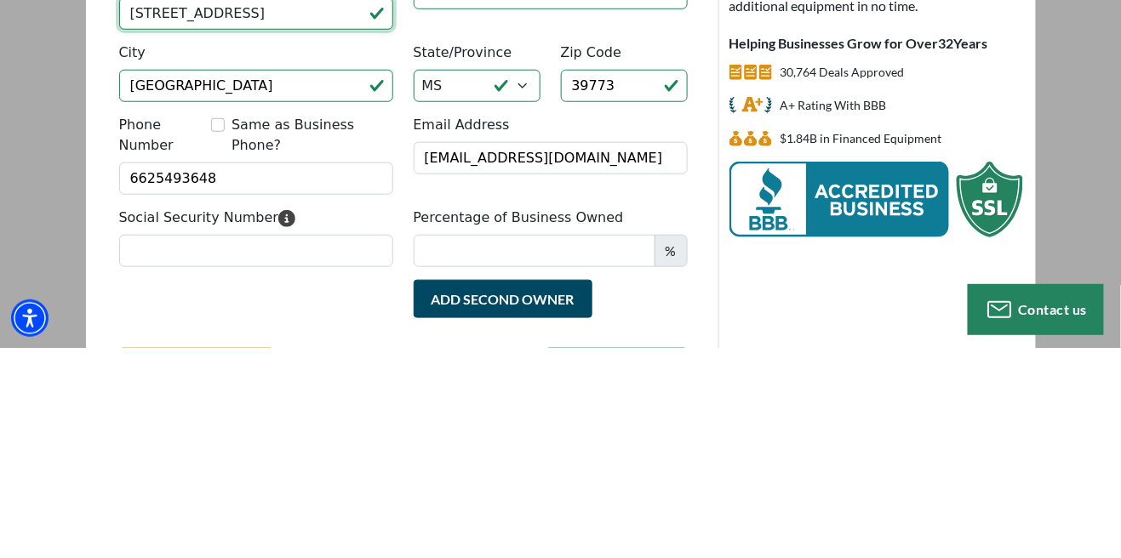
type input "(662) 549-3648"
type input "176 W HALF MILE ST Apt 2"
type input "West point"
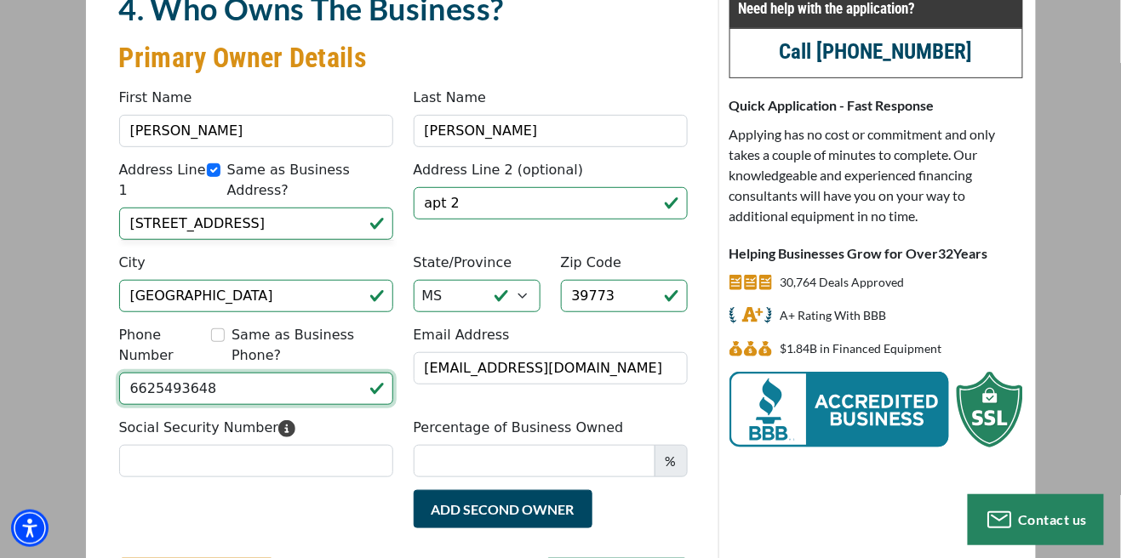
type input "(662) 549-3648"
click at [47, 254] on main "CREDIT APPLICATION Loan Type Request Details Business Owner Review" at bounding box center [560, 275] width 1121 height 738
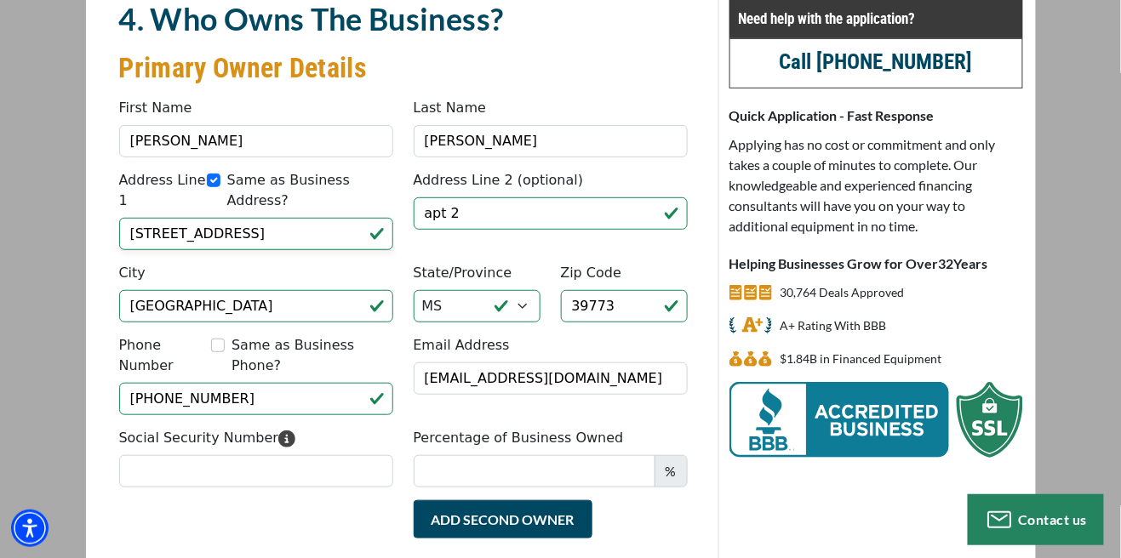
scroll to position [140, 0]
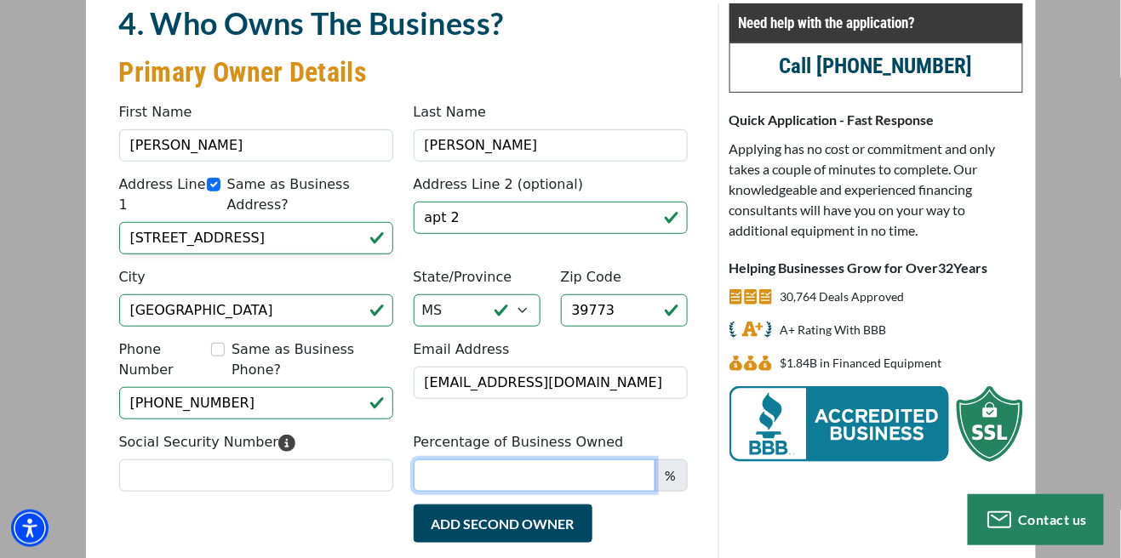
click at [617, 460] on input "Percentage of Business Owned" at bounding box center [535, 476] width 242 height 32
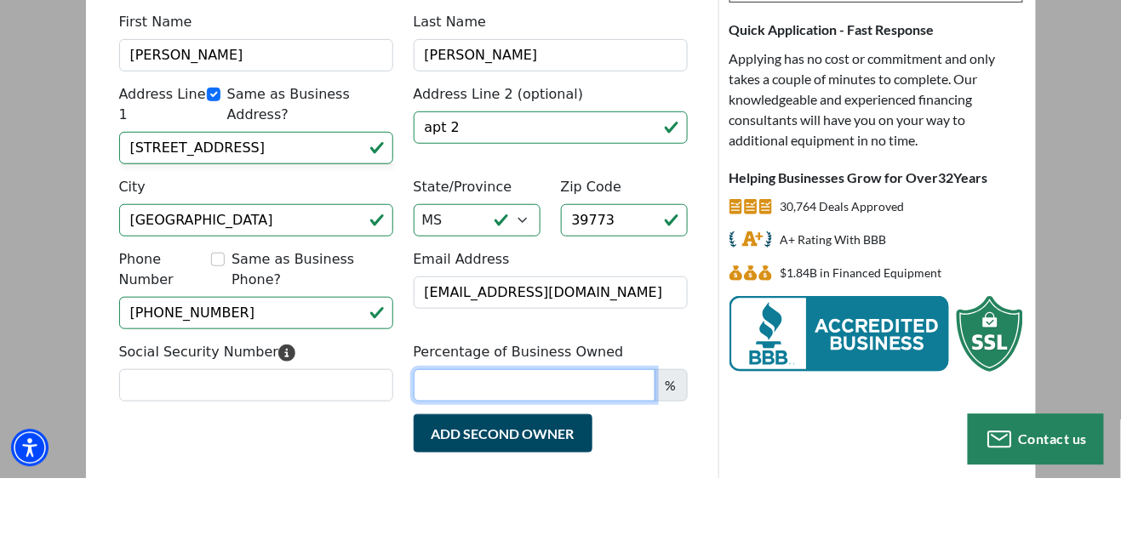
scroll to position [149, 0]
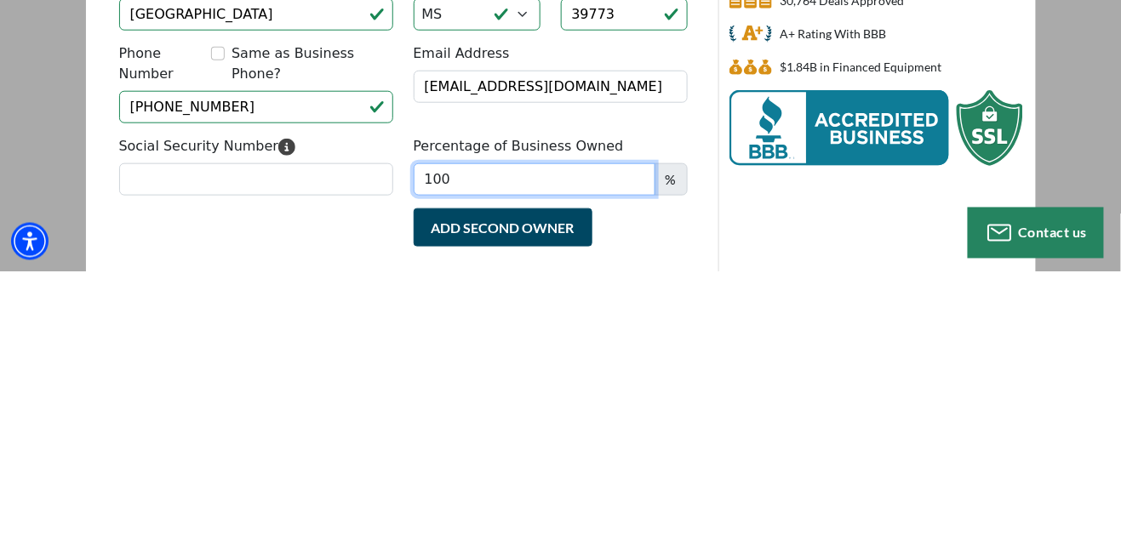
type input "100"
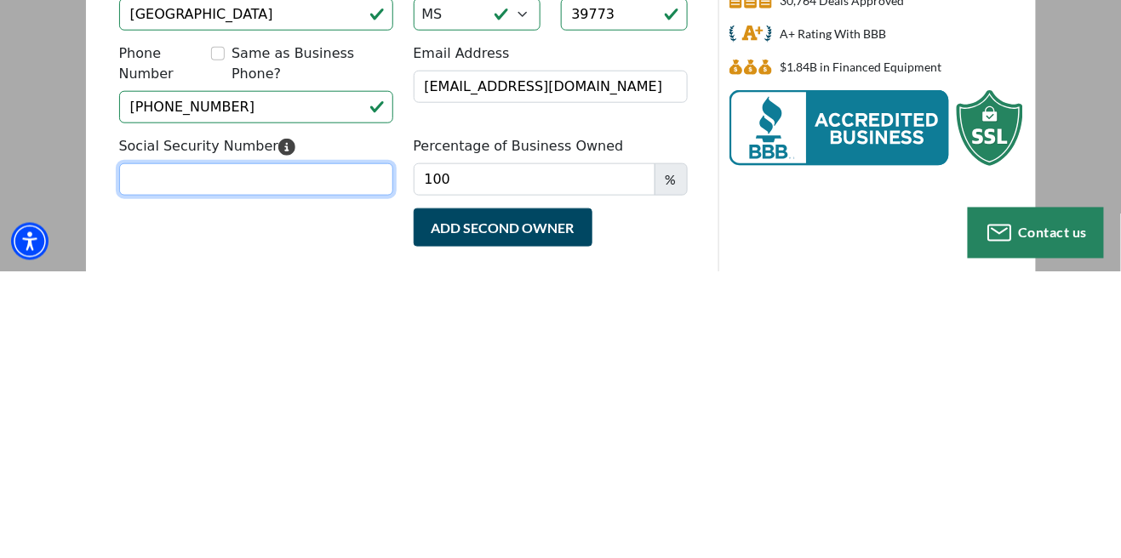
click at [142, 450] on input "Social Security Number" at bounding box center [256, 466] width 274 height 32
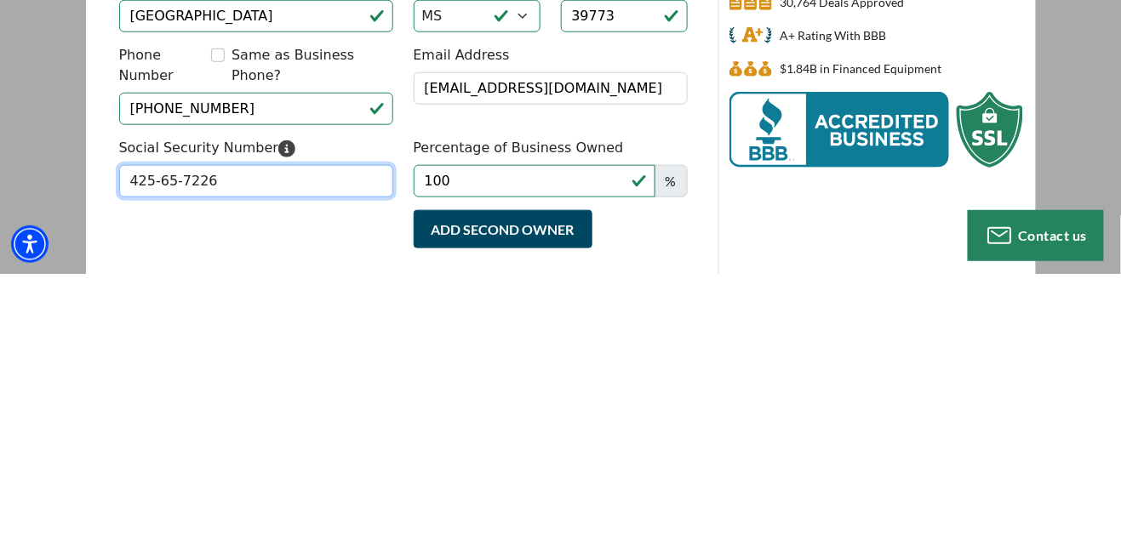
type input "425-65-7226"
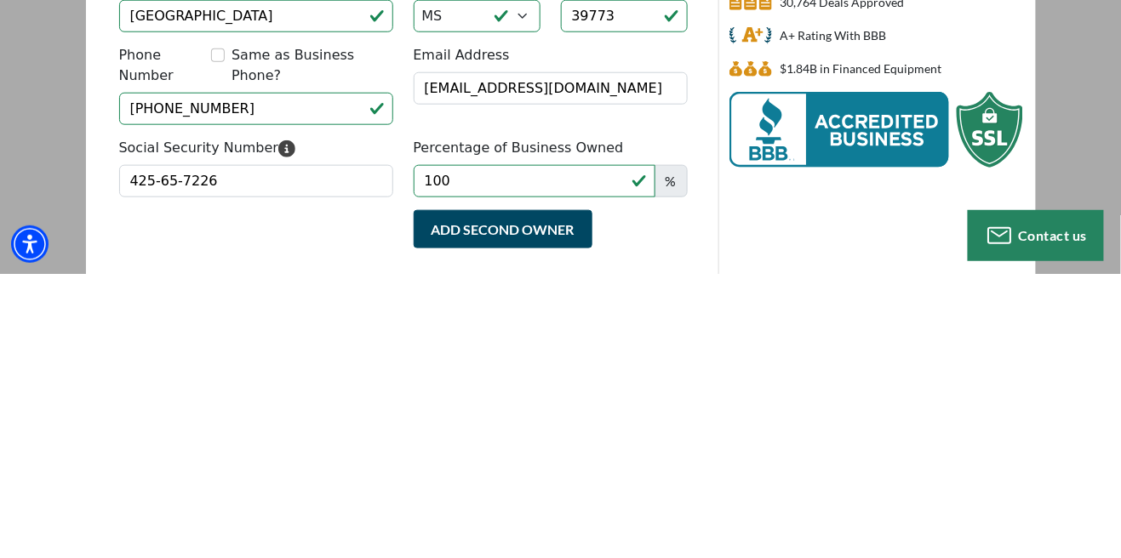
click at [689, 494] on div "Add Second Owner Remove Second Owner" at bounding box center [550, 521] width 294 height 55
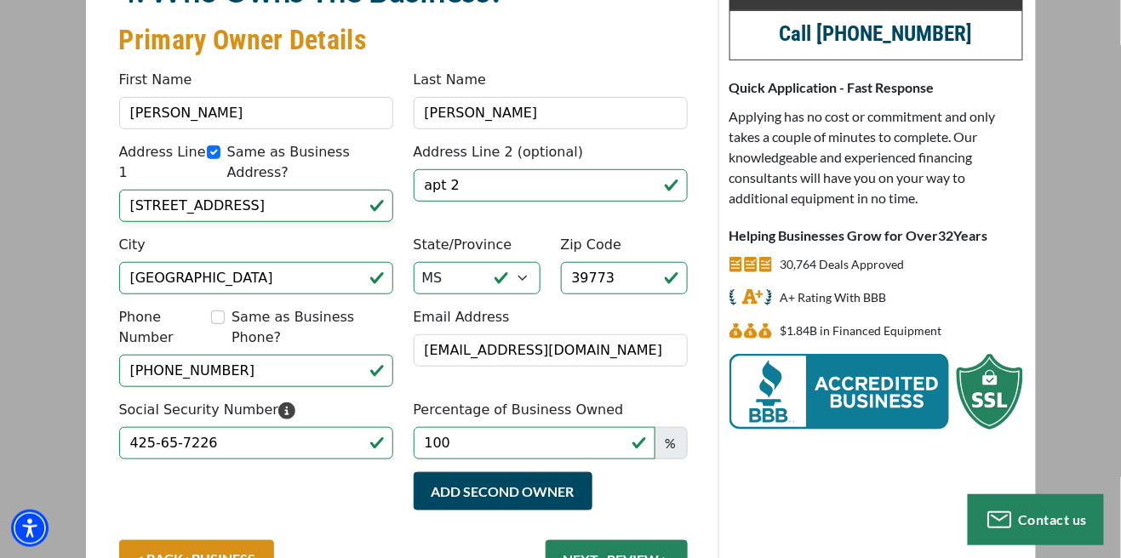
scroll to position [177, 0]
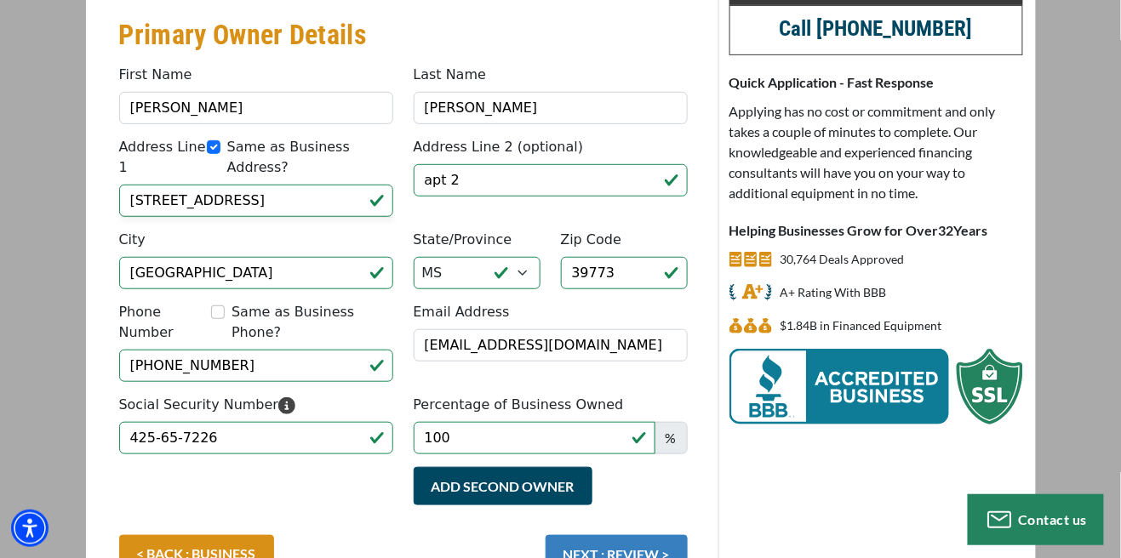
click at [663, 535] on button "NEXT : REVIEW >" at bounding box center [616, 554] width 142 height 38
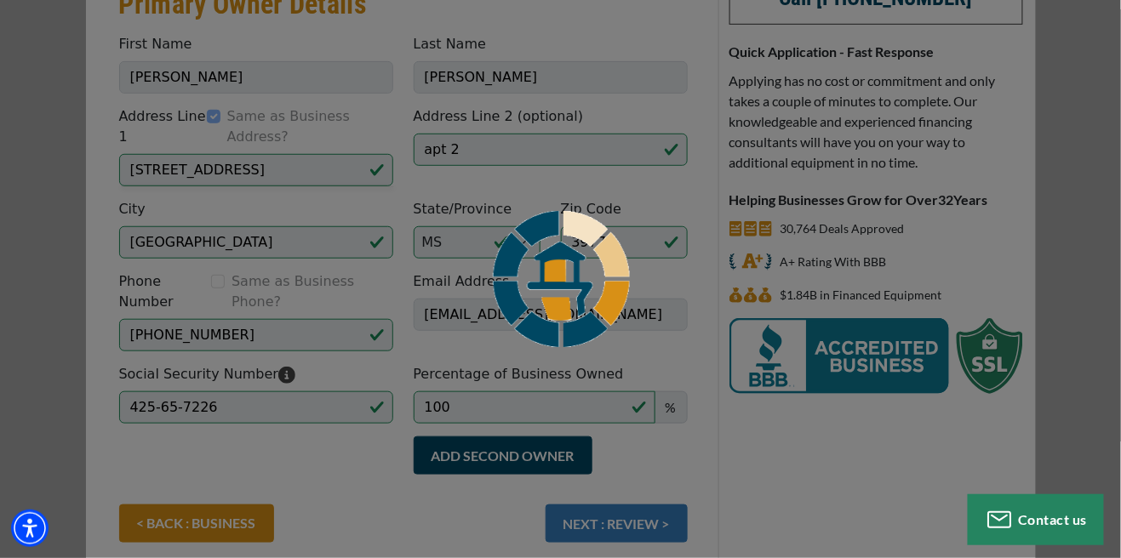
scroll to position [259, 0]
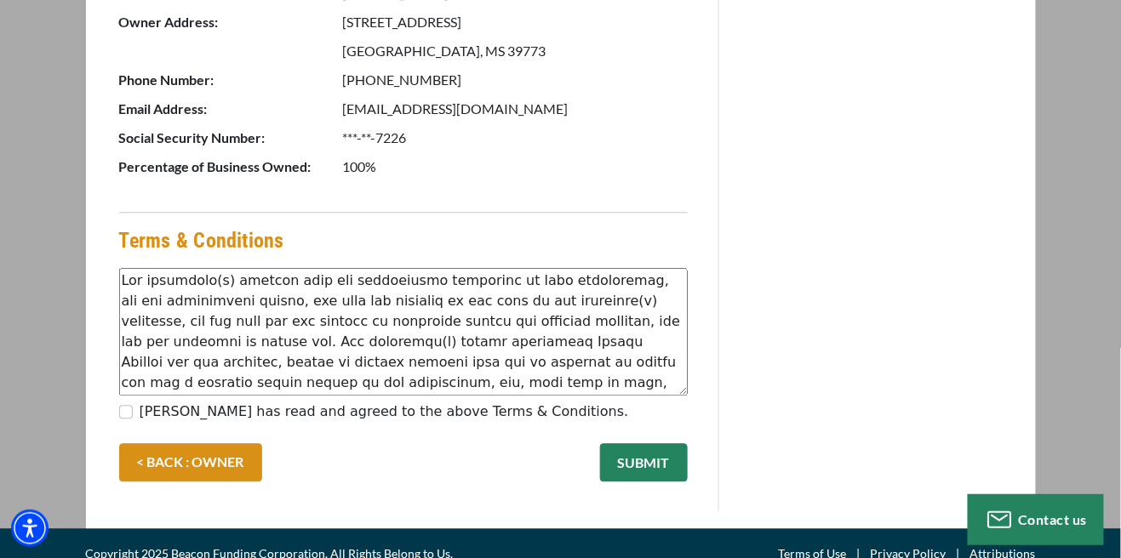
scroll to position [971, 0]
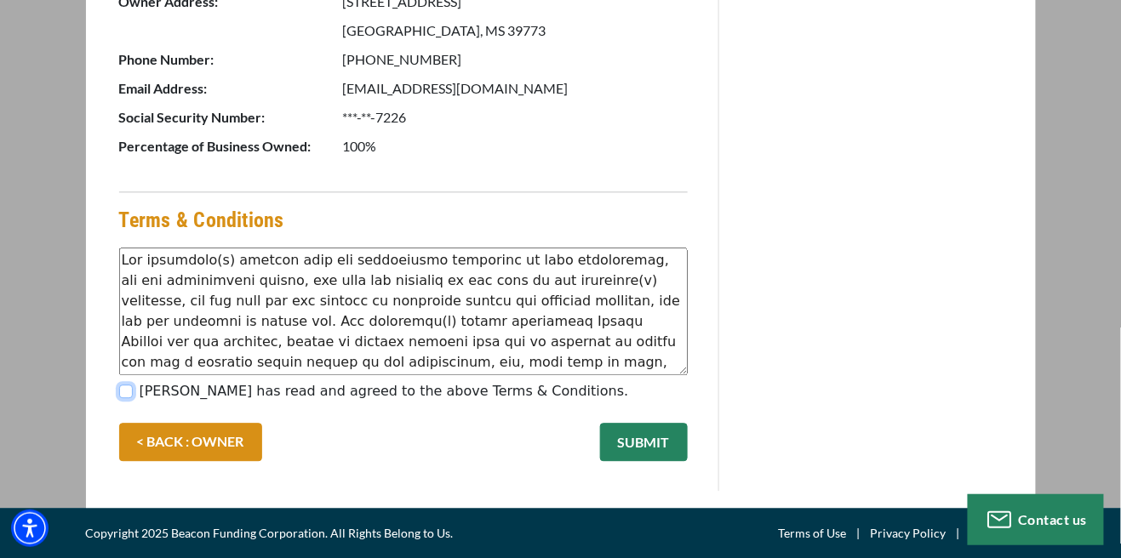
click at [124, 392] on input "[PERSON_NAME] has read and agreed to the above Terms & Conditions." at bounding box center [126, 392] width 14 height 14
checkbox input "true"
click at [650, 444] on button "SUBMIT" at bounding box center [644, 442] width 88 height 38
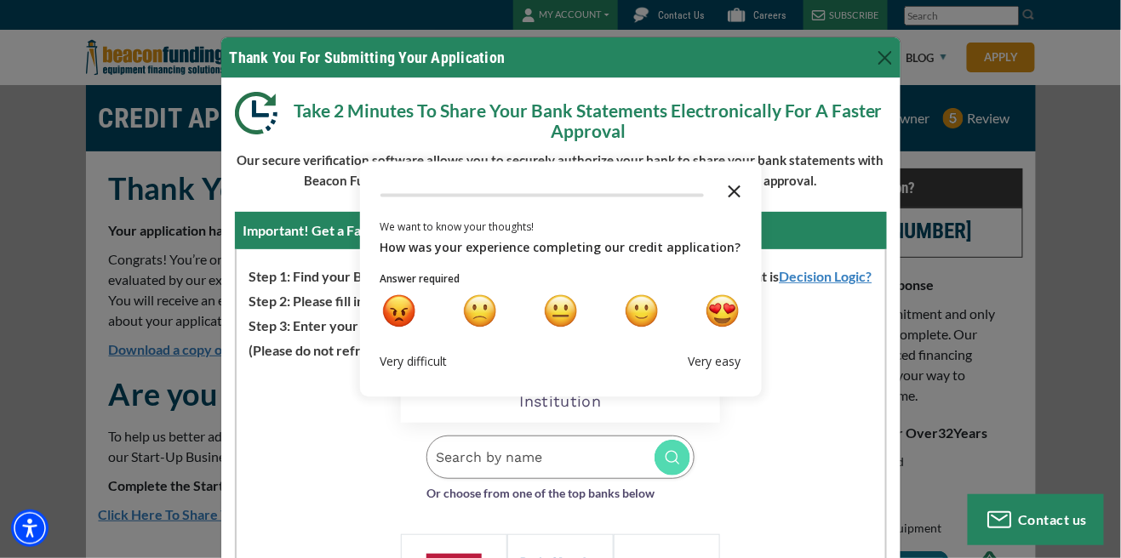
click at [727, 208] on icon "Close the survey" at bounding box center [734, 191] width 34 height 34
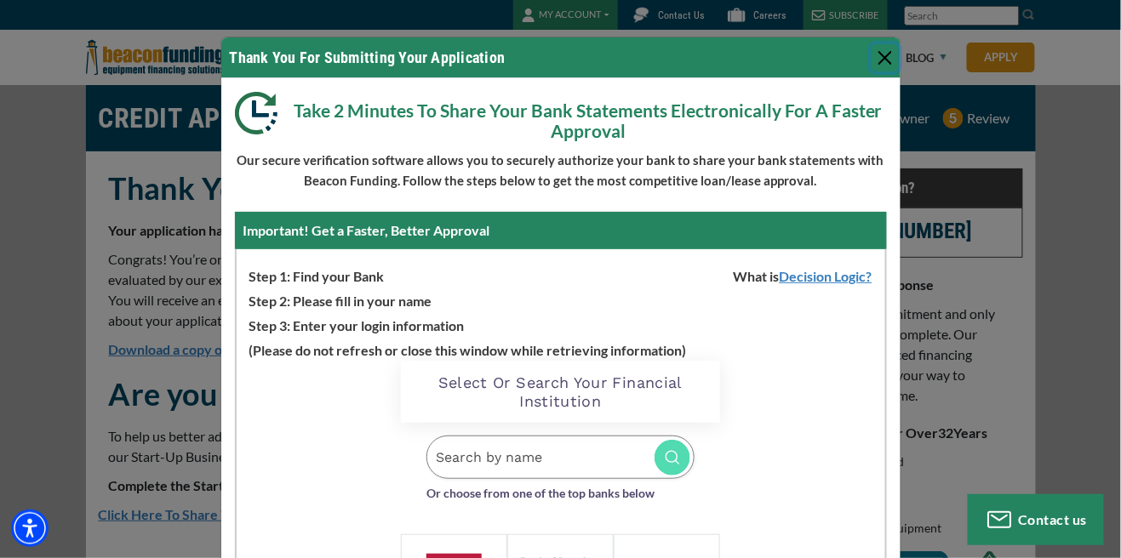
click at [888, 59] on button "Close" at bounding box center [884, 57] width 27 height 27
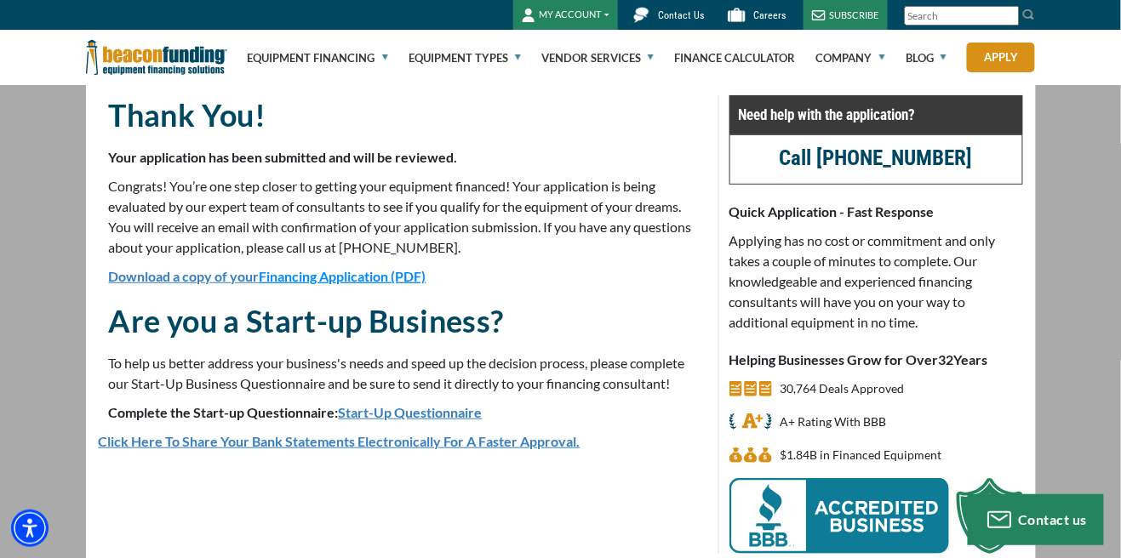
scroll to position [66, 0]
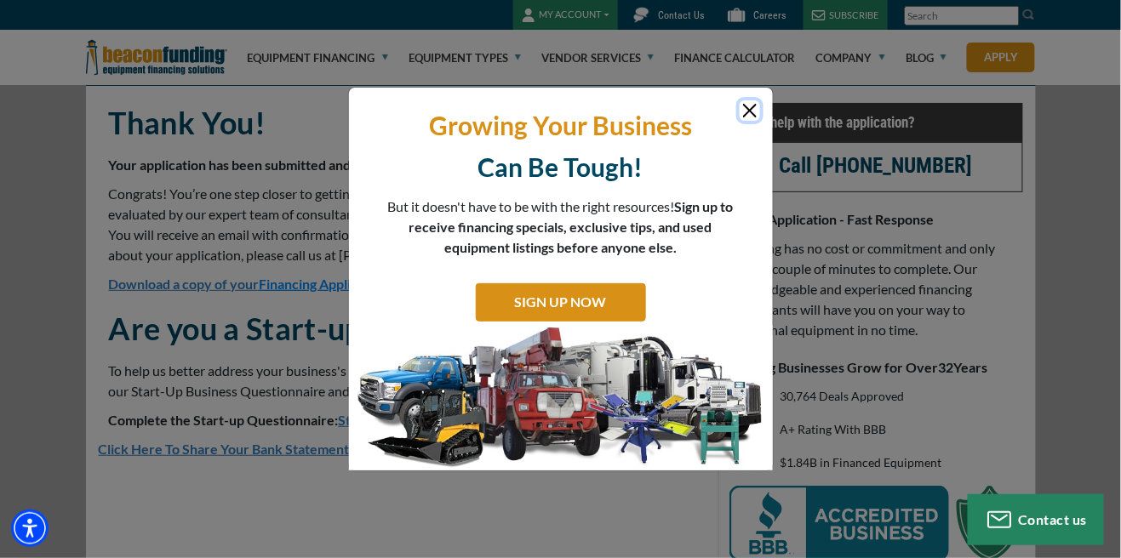
click at [750, 118] on button "Close" at bounding box center [749, 110] width 20 height 20
